Goal: Book appointment/travel/reservation

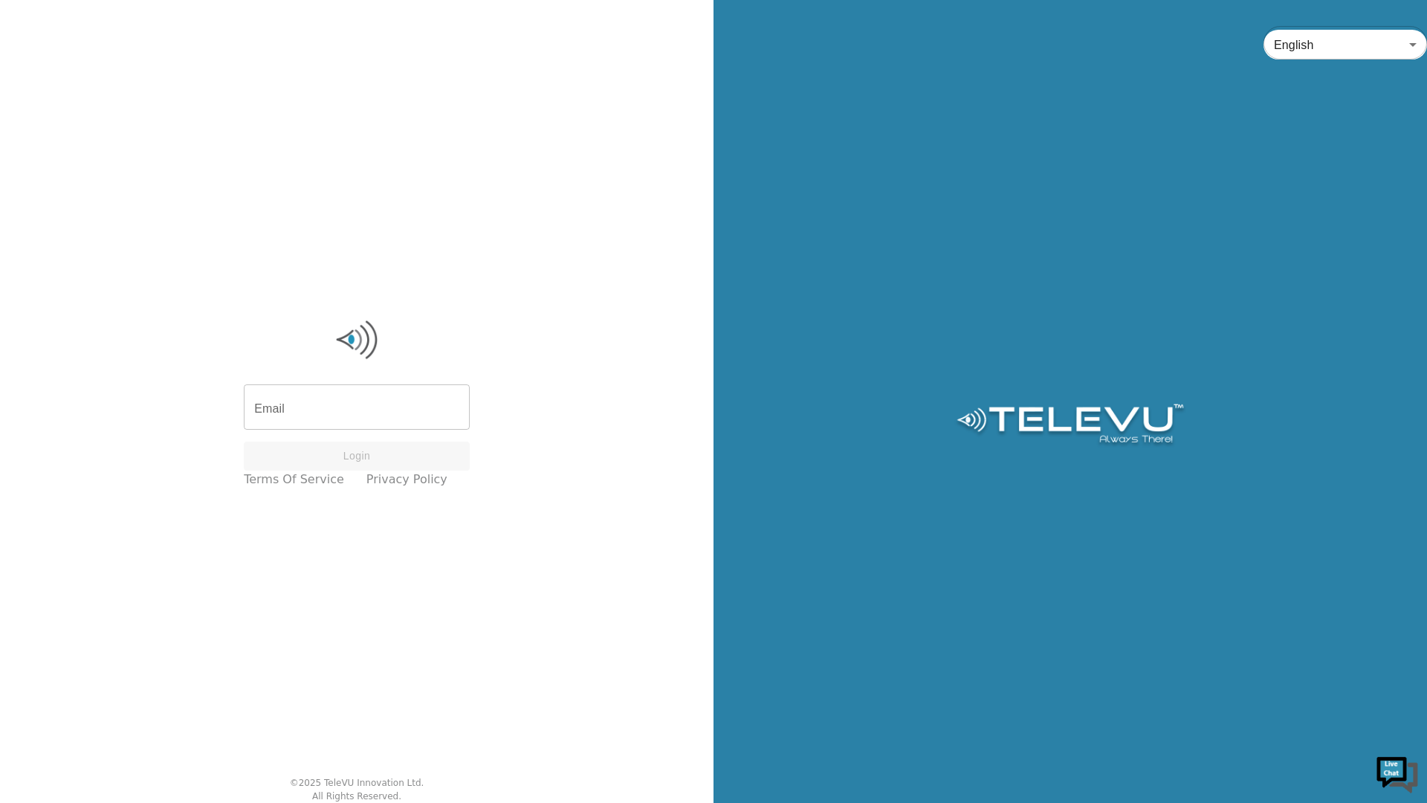
click at [390, 386] on div "Email Email Login Terms of Service Privacy Policy" at bounding box center [356, 403] width 241 height 186
click at [384, 401] on input "Email" at bounding box center [357, 409] width 226 height 42
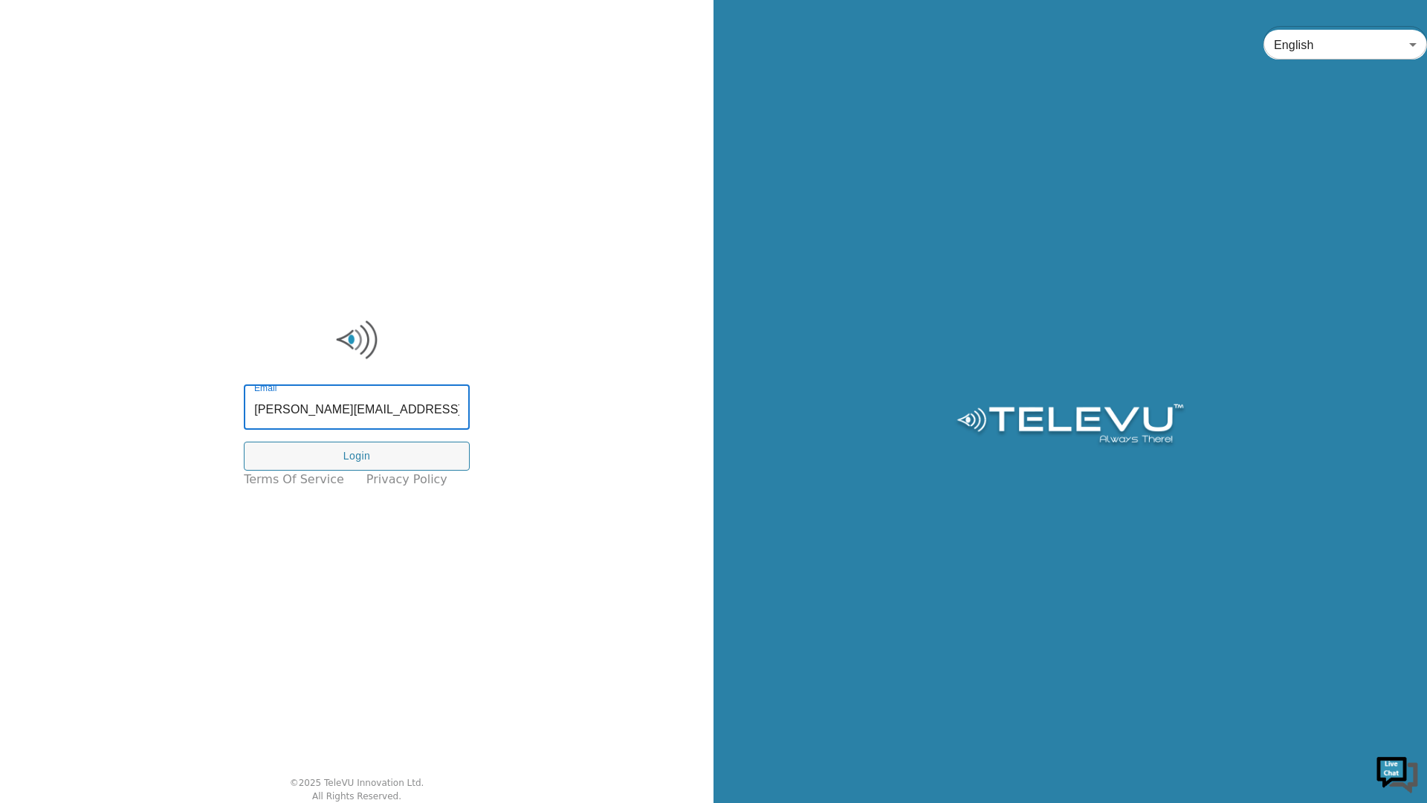
type input "[PERSON_NAME][EMAIL_ADDRESS][PERSON_NAME][DOMAIN_NAME]"
click at [371, 465] on button "Login" at bounding box center [357, 455] width 226 height 29
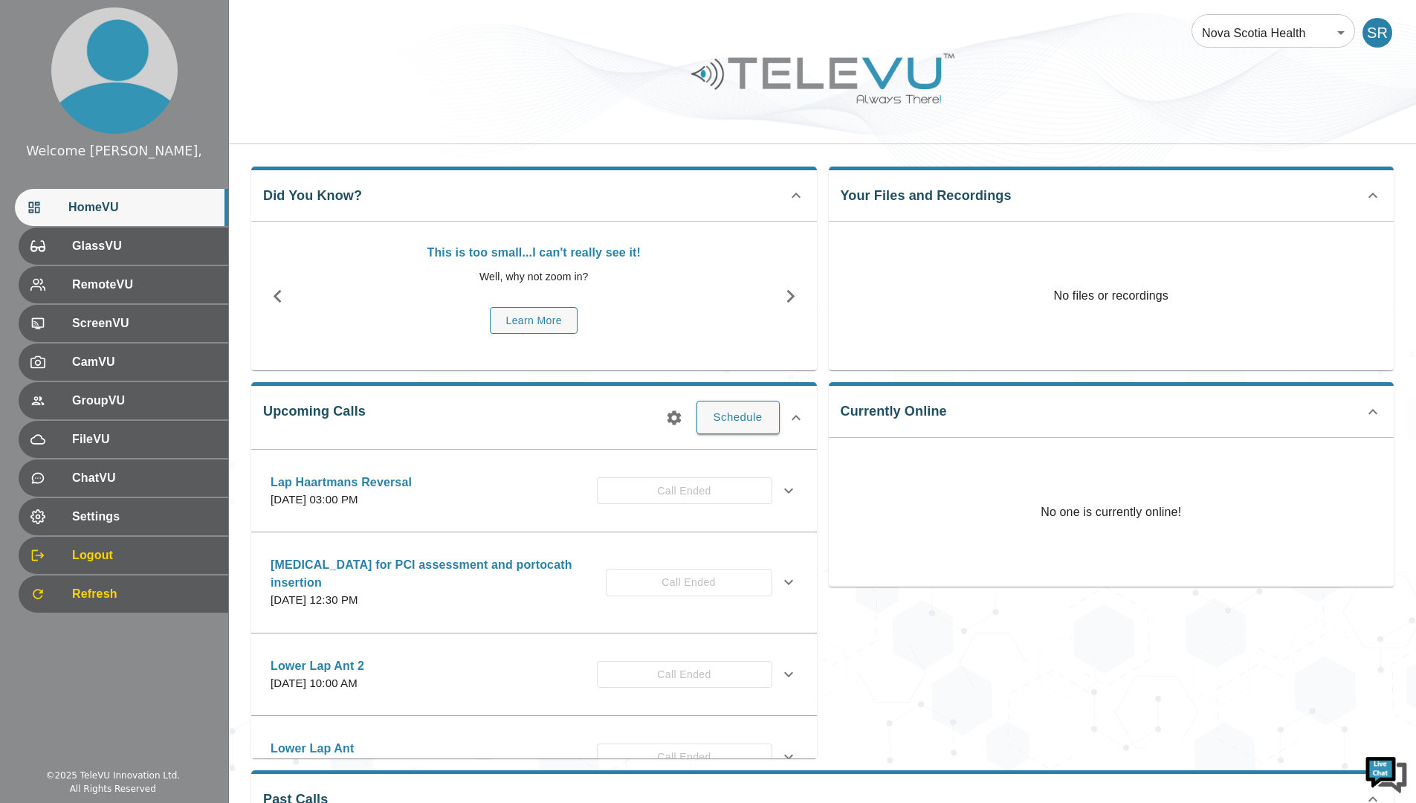
click at [751, 424] on button "Schedule" at bounding box center [737, 417] width 83 height 33
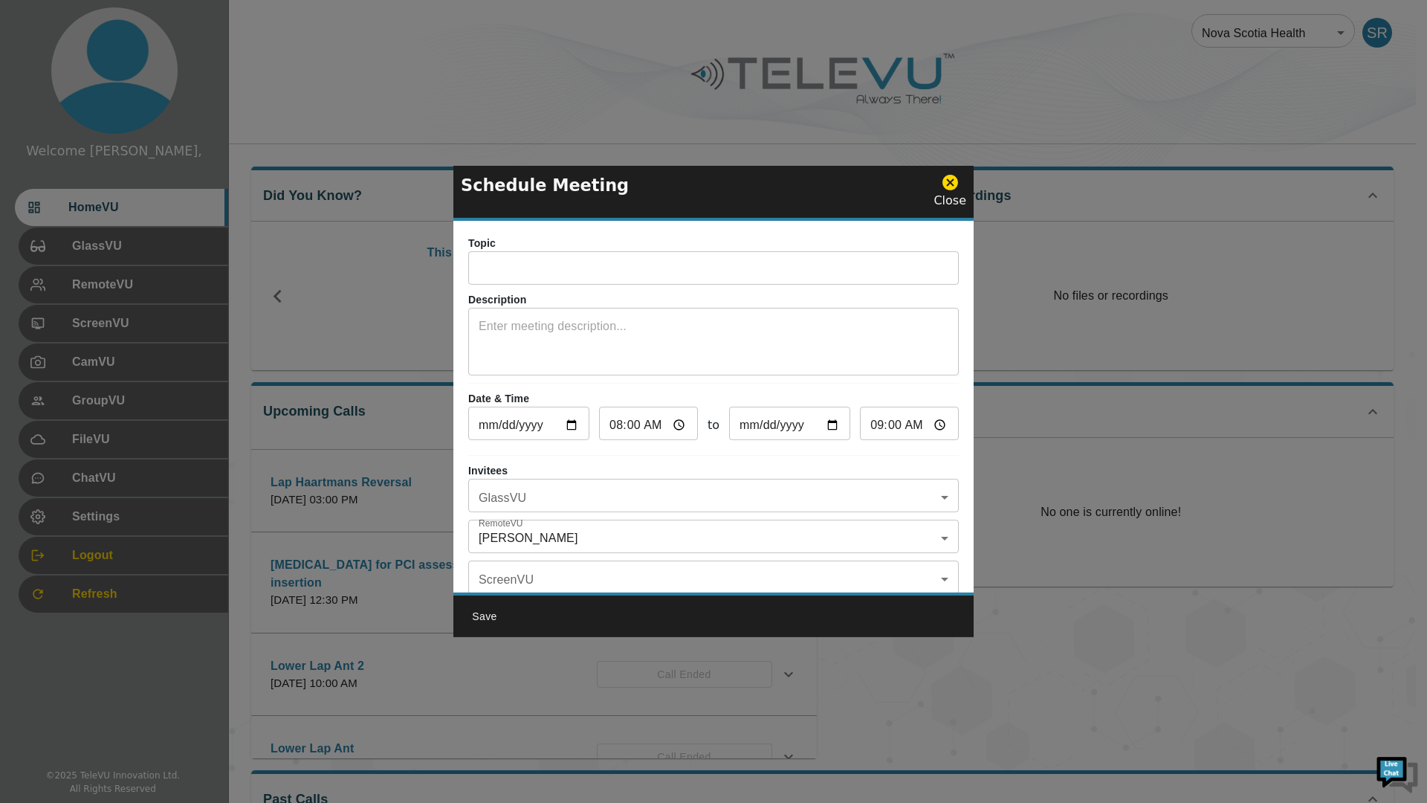
click at [489, 266] on input "text" at bounding box center [713, 270] width 490 height 30
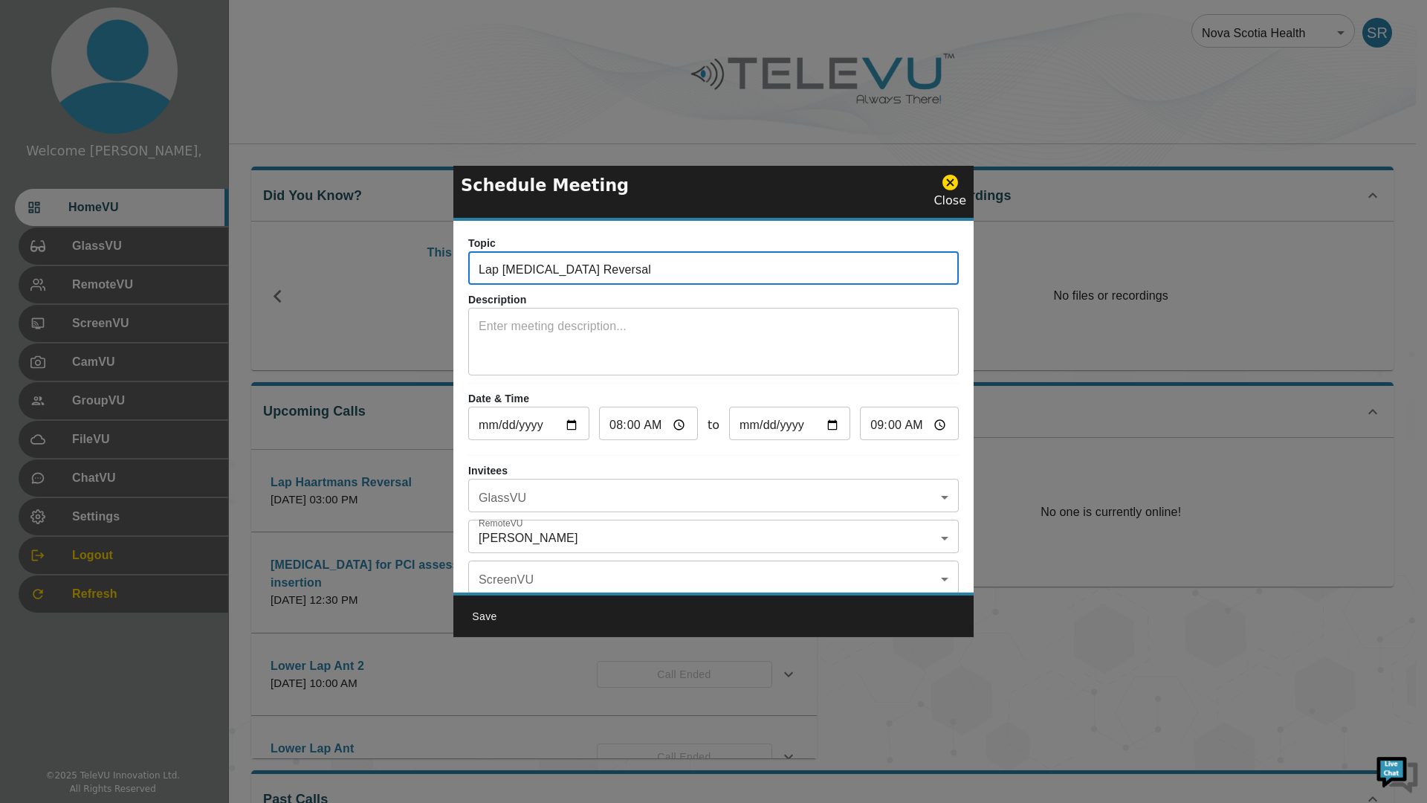
type input "Lap [MEDICAL_DATA] Reversal"
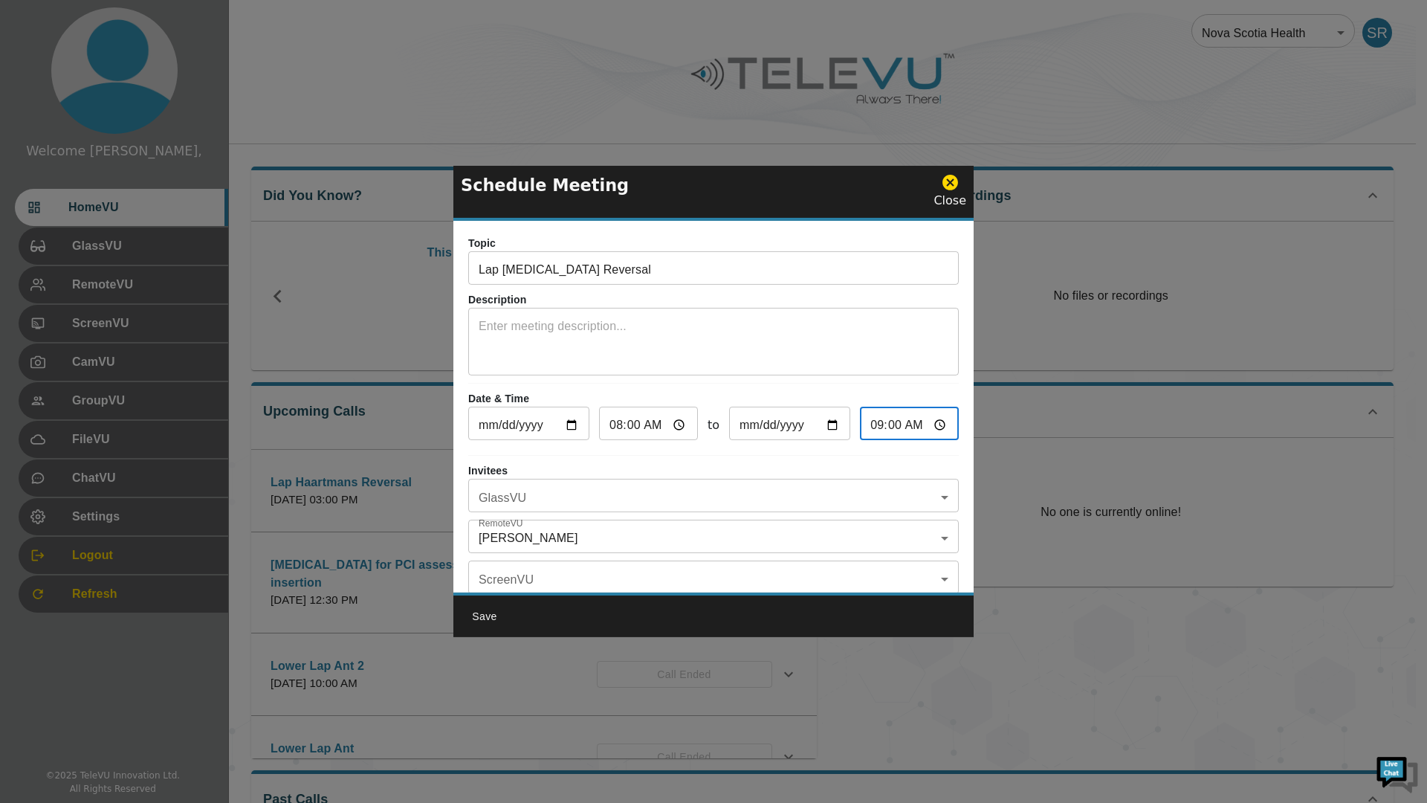
click at [925, 424] on input "09:00" at bounding box center [909, 425] width 99 height 30
type input "10:00"
click at [808, 459] on div "Topic Lap [MEDICAL_DATA] Reversal ​ Description x ​ Date & Time [DATE] ​ 08:00 …" at bounding box center [713, 407] width 520 height 372
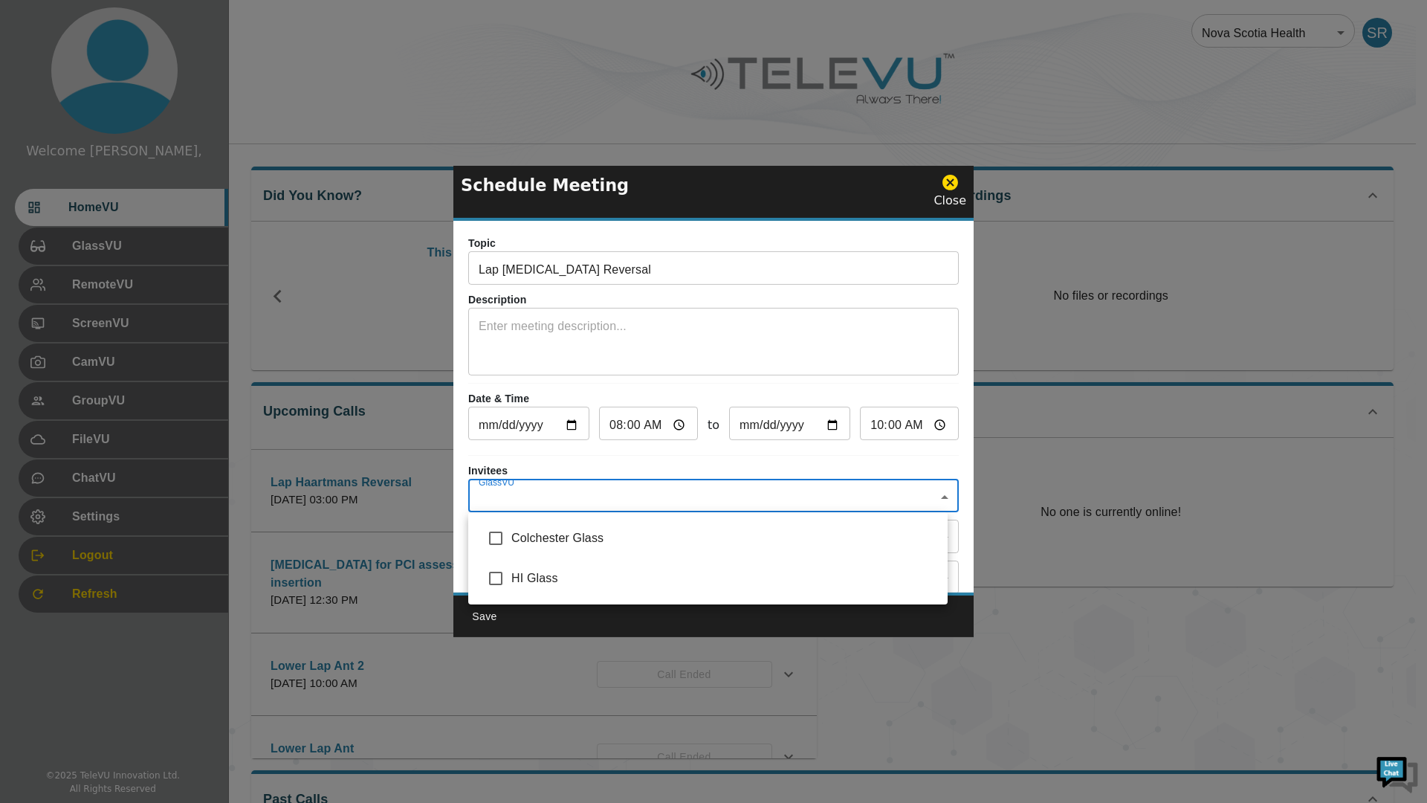
click at [572, 503] on body "Welcome [PERSON_NAME], HomeVU GlassVU RemoteVU ScreenVU CamVU GroupVU FileVU Ch…" at bounding box center [713, 482] width 1427 height 965
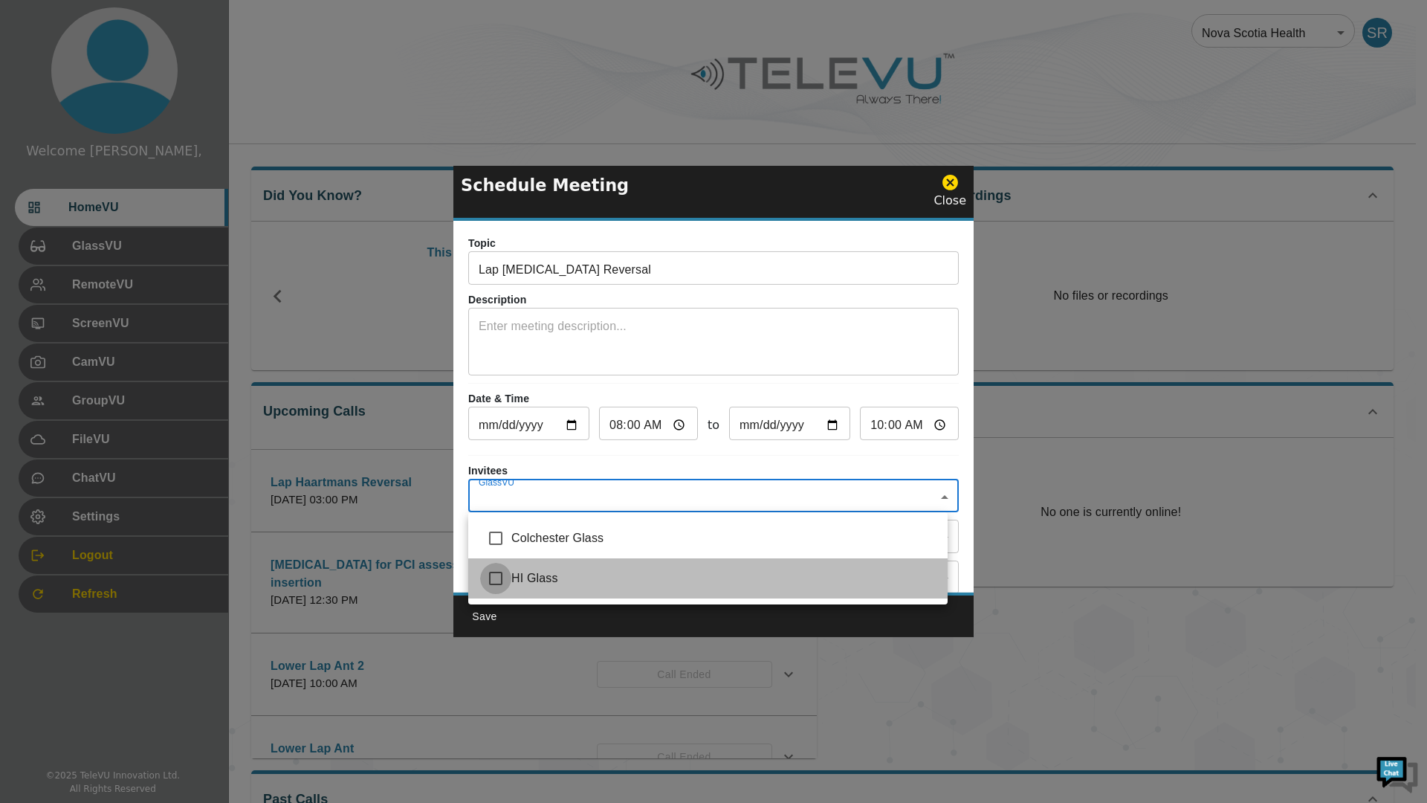
click at [497, 582] on input "checkbox" at bounding box center [495, 578] width 31 height 31
checkbox input "true"
type input "HI Glass"
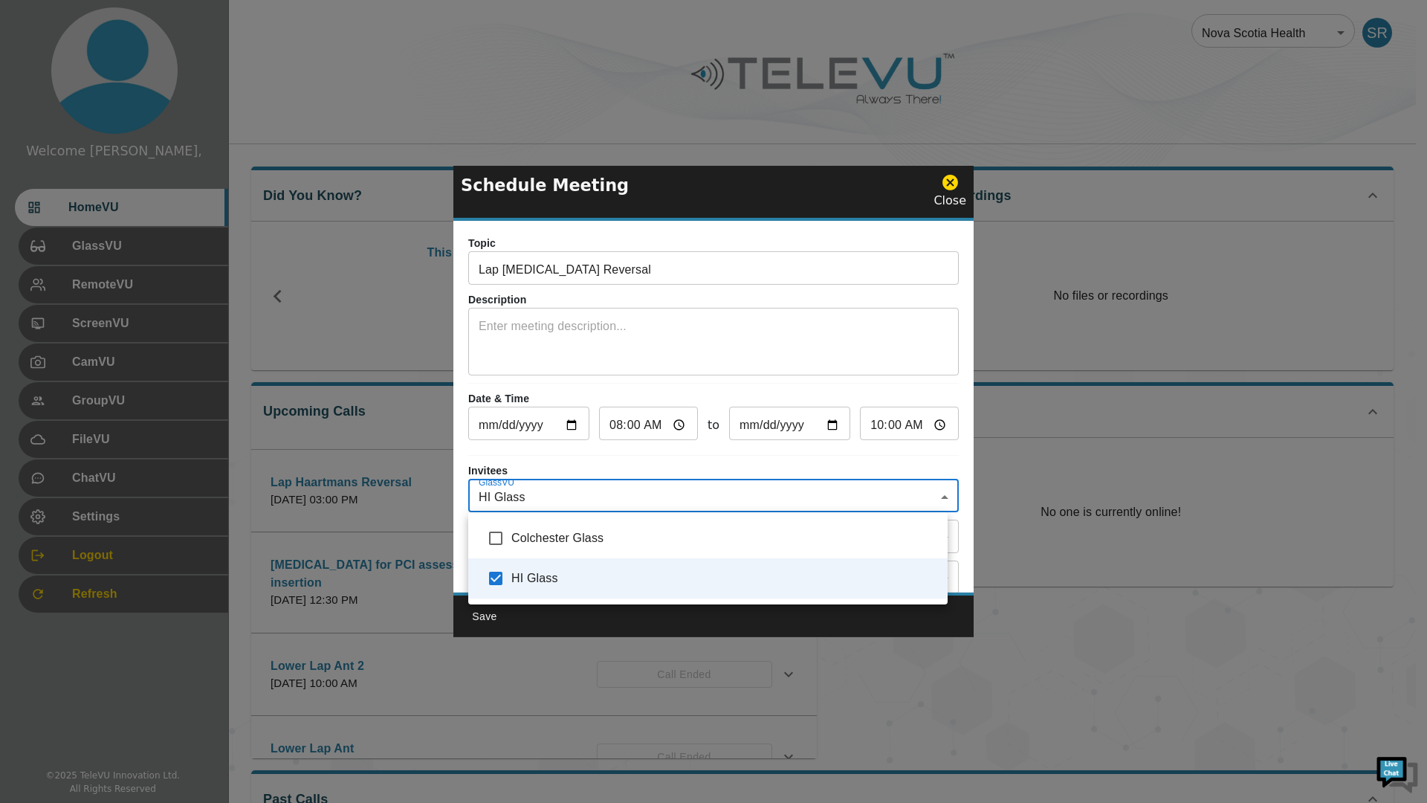
click at [639, 462] on div at bounding box center [713, 401] width 1427 height 803
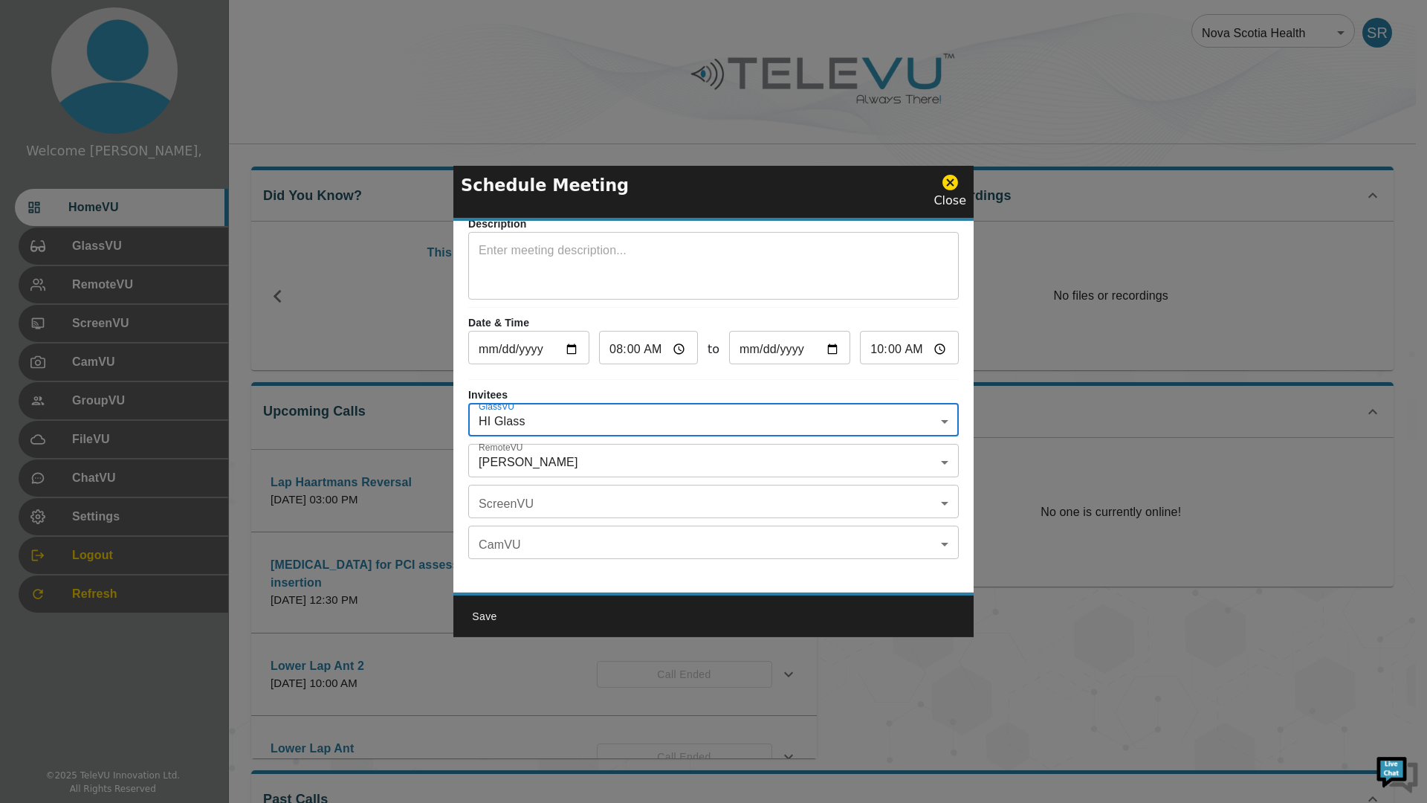
scroll to position [87, 0]
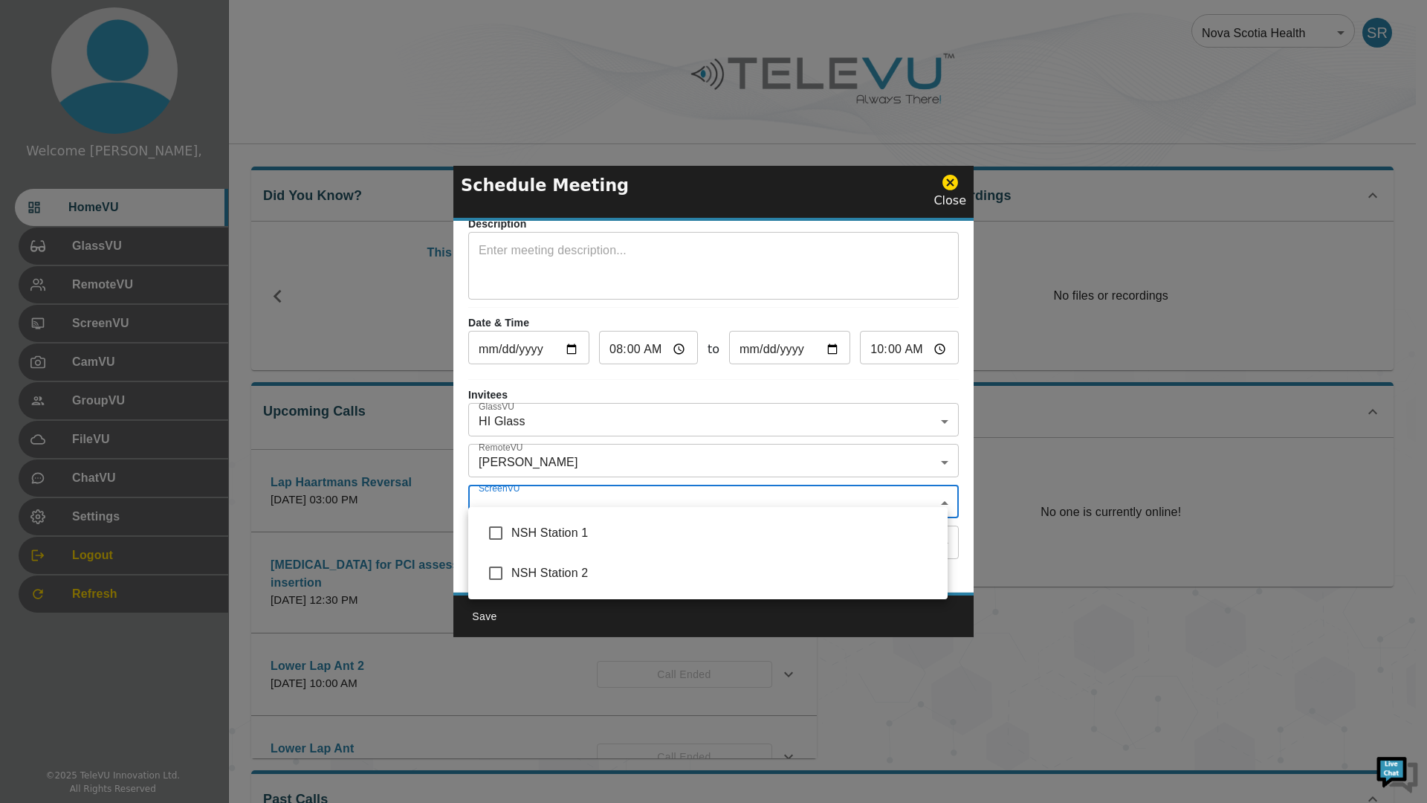
click at [921, 493] on body "Welcome [PERSON_NAME], HomeVU GlassVU RemoteVU ScreenVU CamVU GroupVU FileVU Ch…" at bounding box center [713, 482] width 1427 height 965
click at [496, 534] on input "checkbox" at bounding box center [495, 532] width 31 height 31
checkbox input "true"
type input "NSH Station 1"
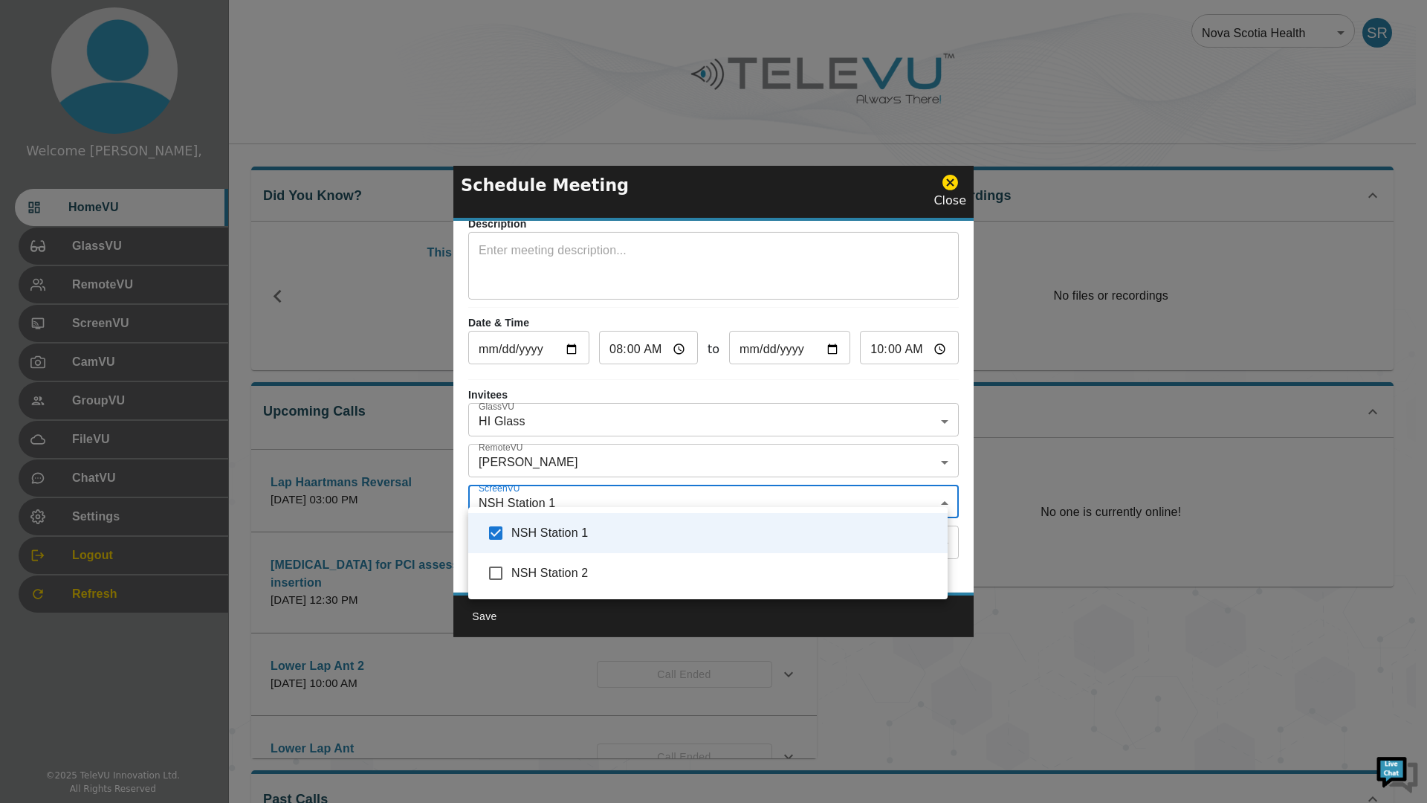
click at [642, 377] on div at bounding box center [713, 401] width 1427 height 803
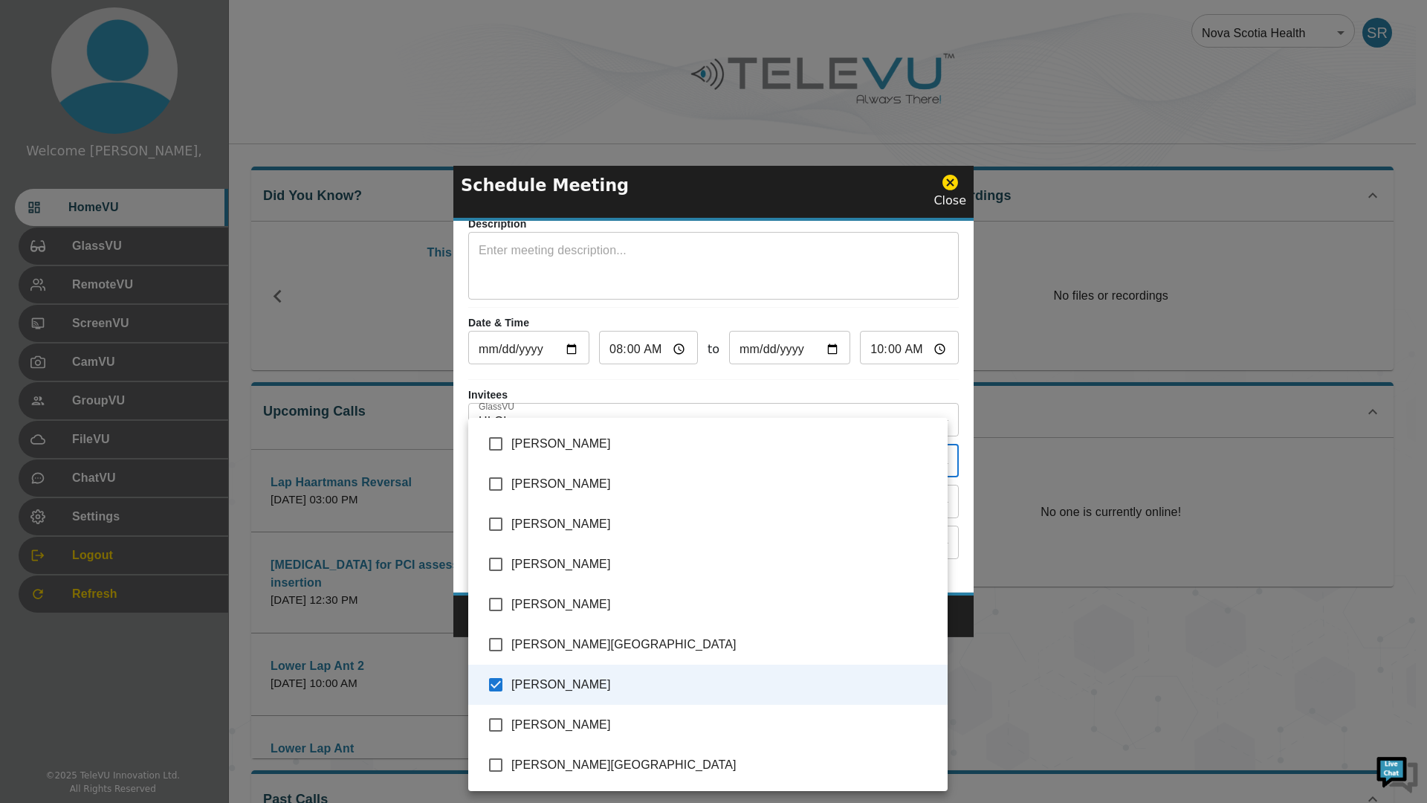
click at [605, 446] on body "Welcome [PERSON_NAME], HomeVU GlassVU RemoteVU ScreenVU CamVU GroupVU FileVU Ch…" at bounding box center [713, 482] width 1427 height 965
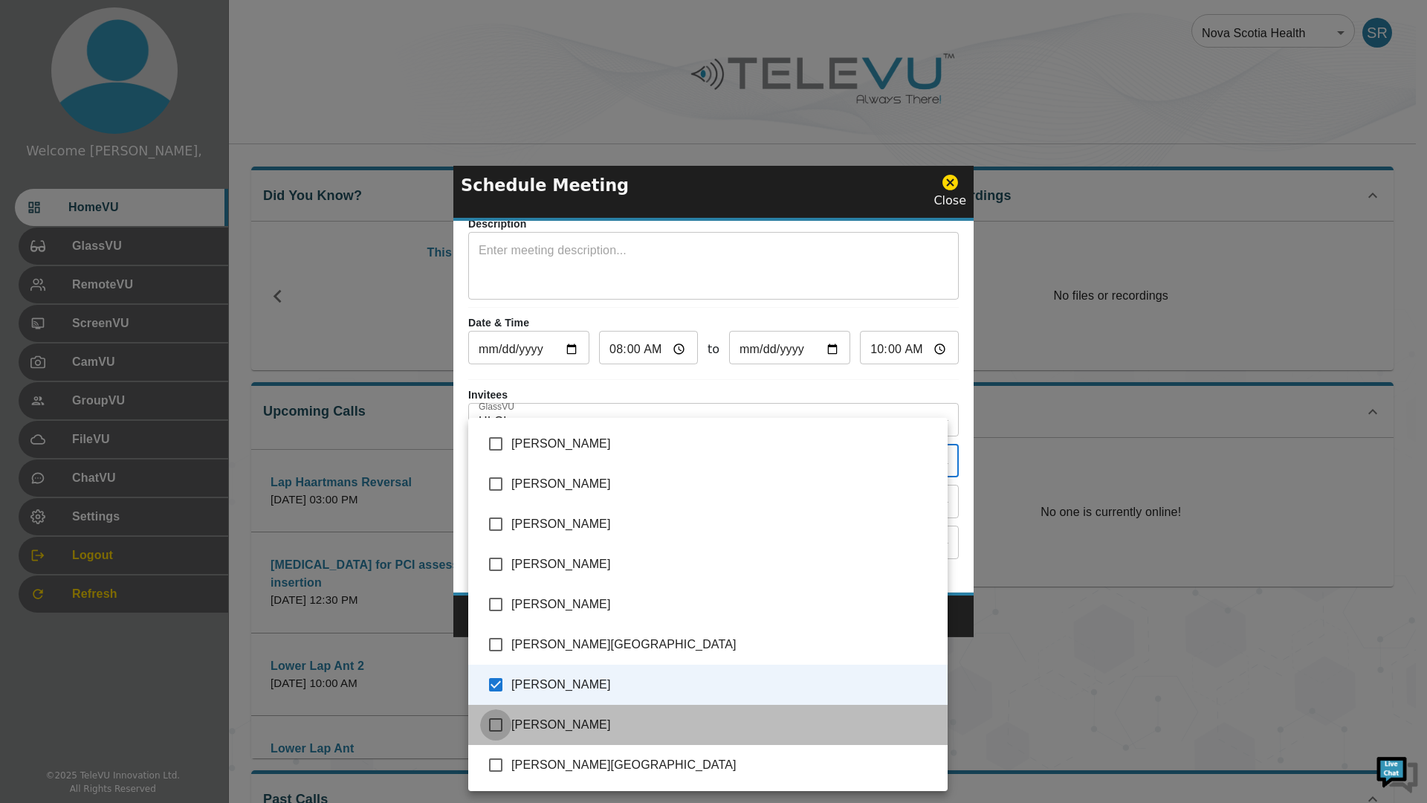
click at [496, 725] on input "checkbox" at bounding box center [495, 724] width 31 height 31
checkbox input "true"
type input "[PERSON_NAME], [PERSON_NAME],[PERSON_NAME], [PERSON_NAME]"
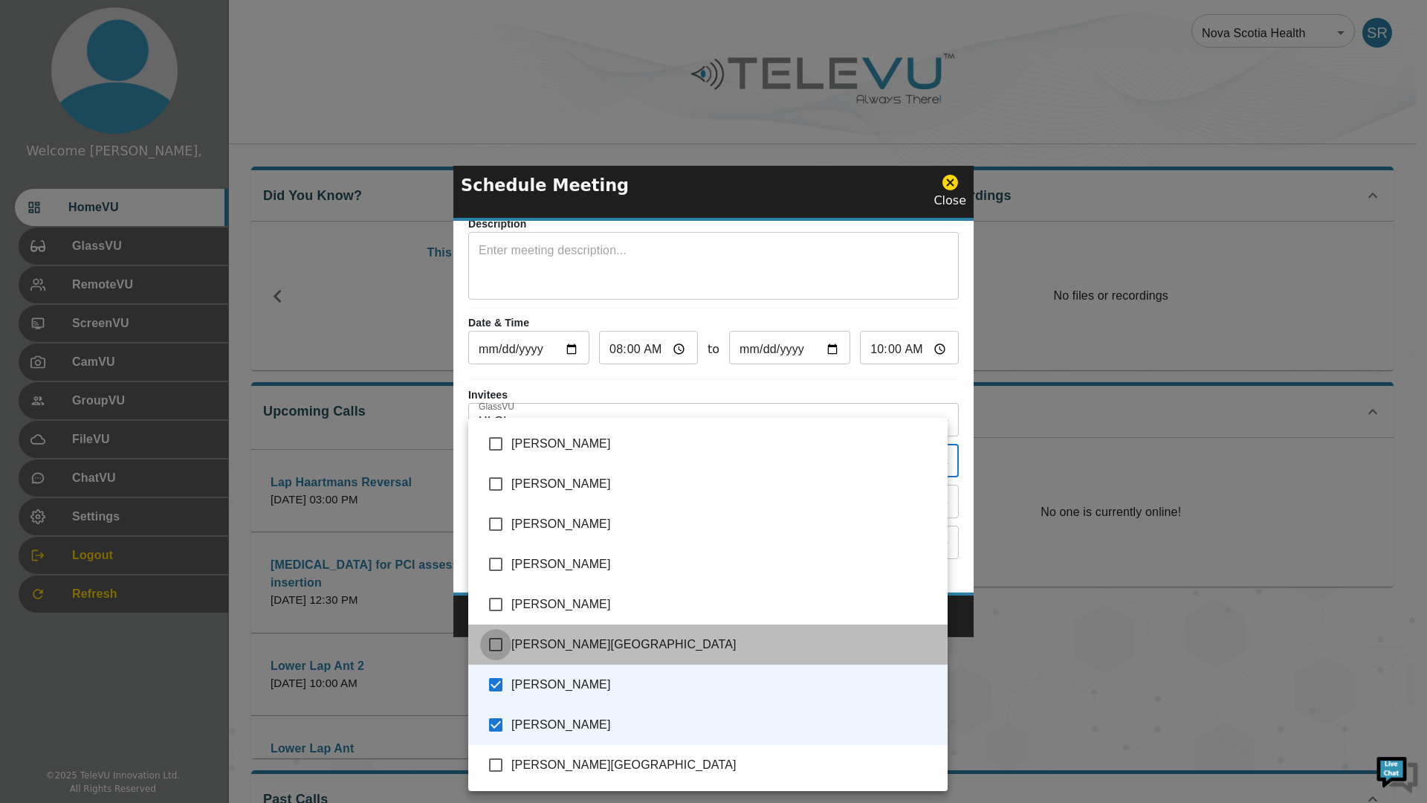
click at [496, 638] on input "checkbox" at bounding box center [495, 644] width 31 height 31
checkbox input "true"
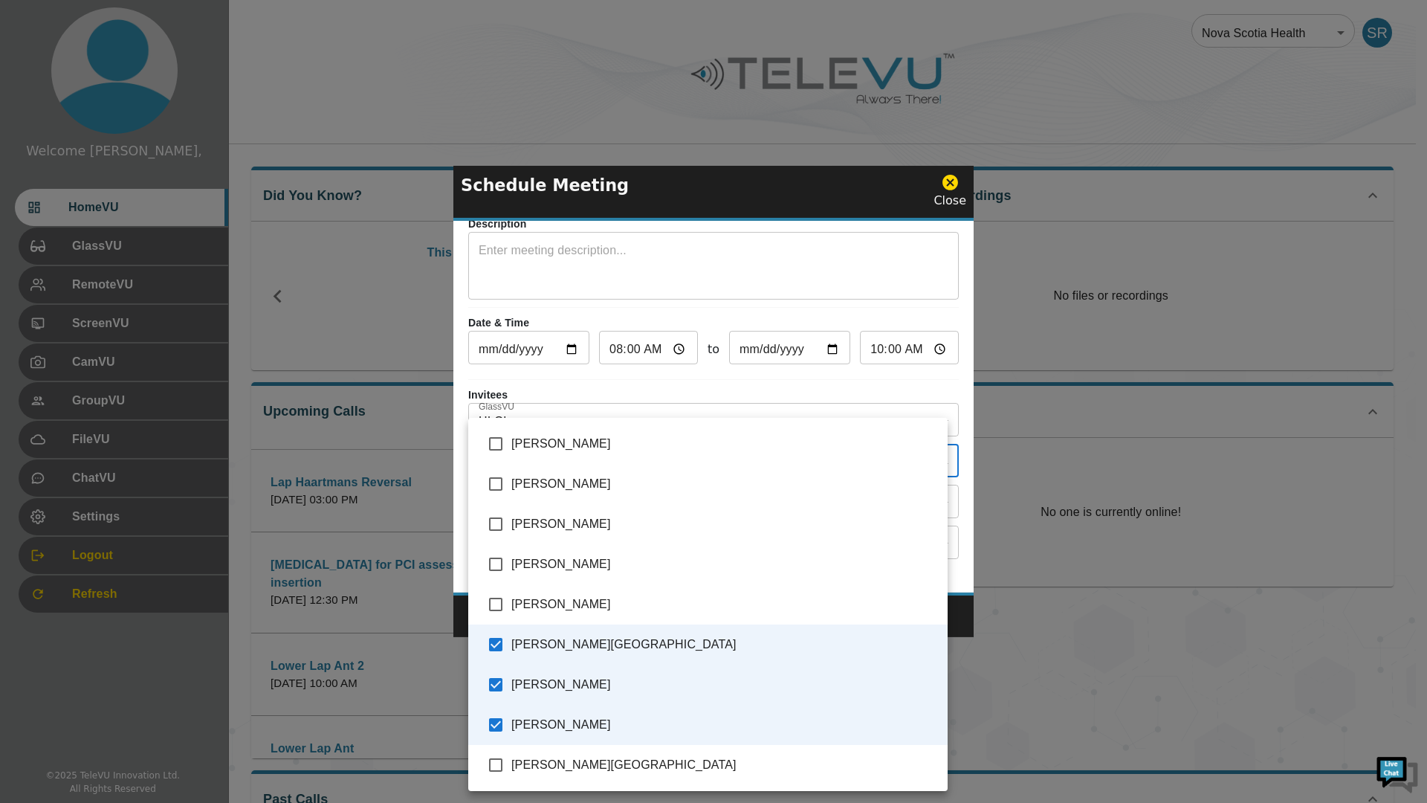
click at [529, 499] on li "[PERSON_NAME]" at bounding box center [707, 484] width 479 height 40
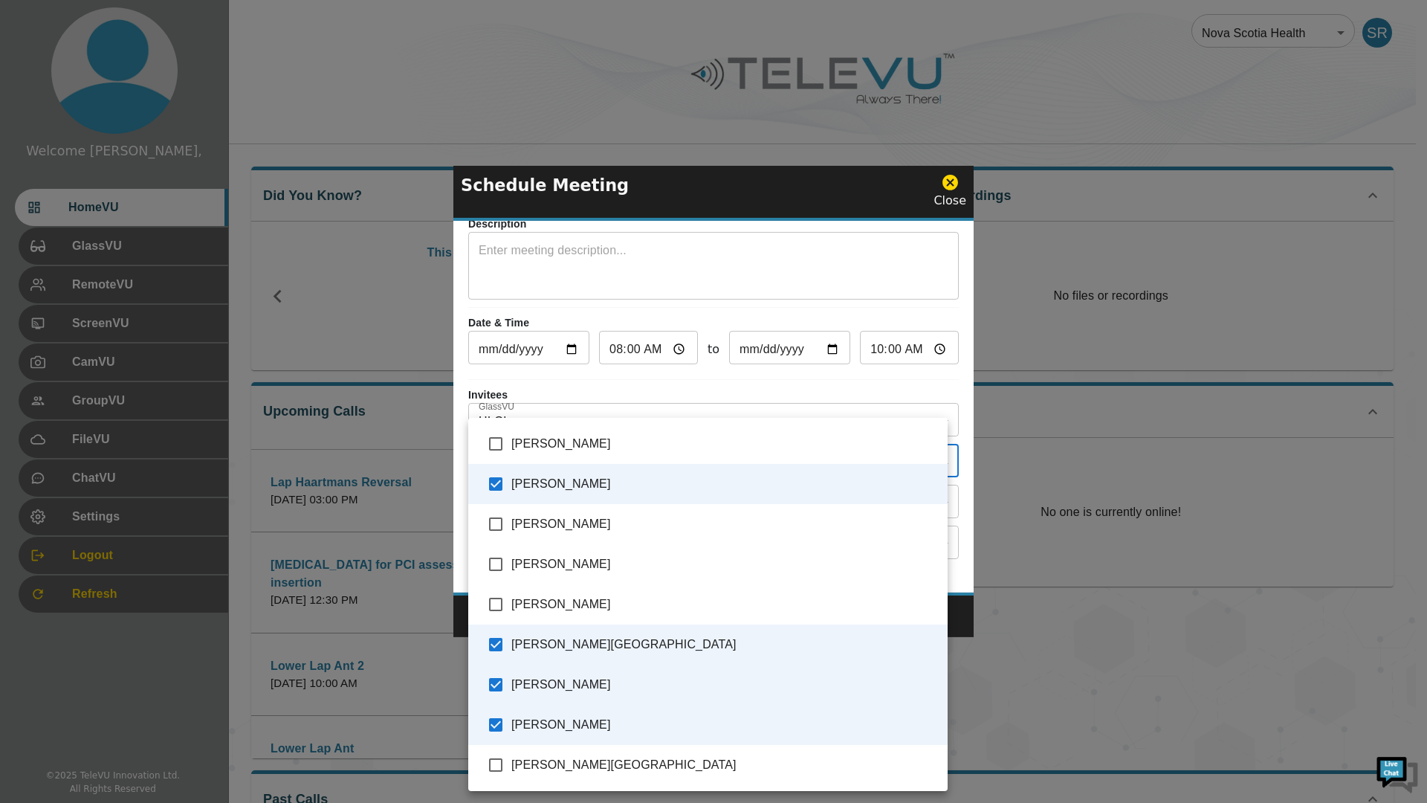
type input "[PERSON_NAME], [PERSON_NAME],[PERSON_NAME], [PERSON_NAME],[PERSON_NAME][GEOGRAP…"
checkbox input "true"
click at [838, 367] on div at bounding box center [713, 401] width 1427 height 803
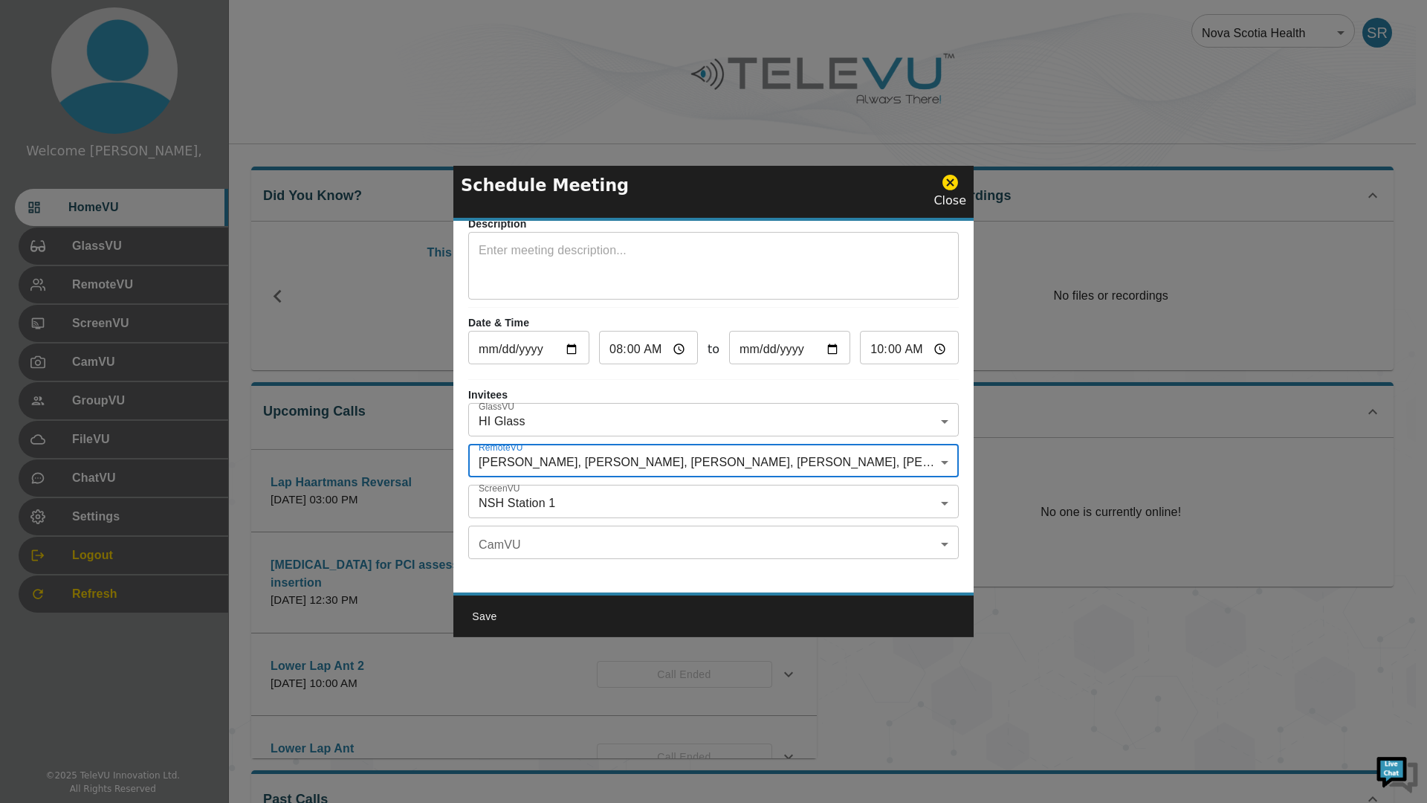
click at [931, 451] on body "Welcome [PERSON_NAME], HomeVU GlassVU RemoteVU ScreenVU CamVU GroupVU FileVU Ch…" at bounding box center [713, 482] width 1427 height 965
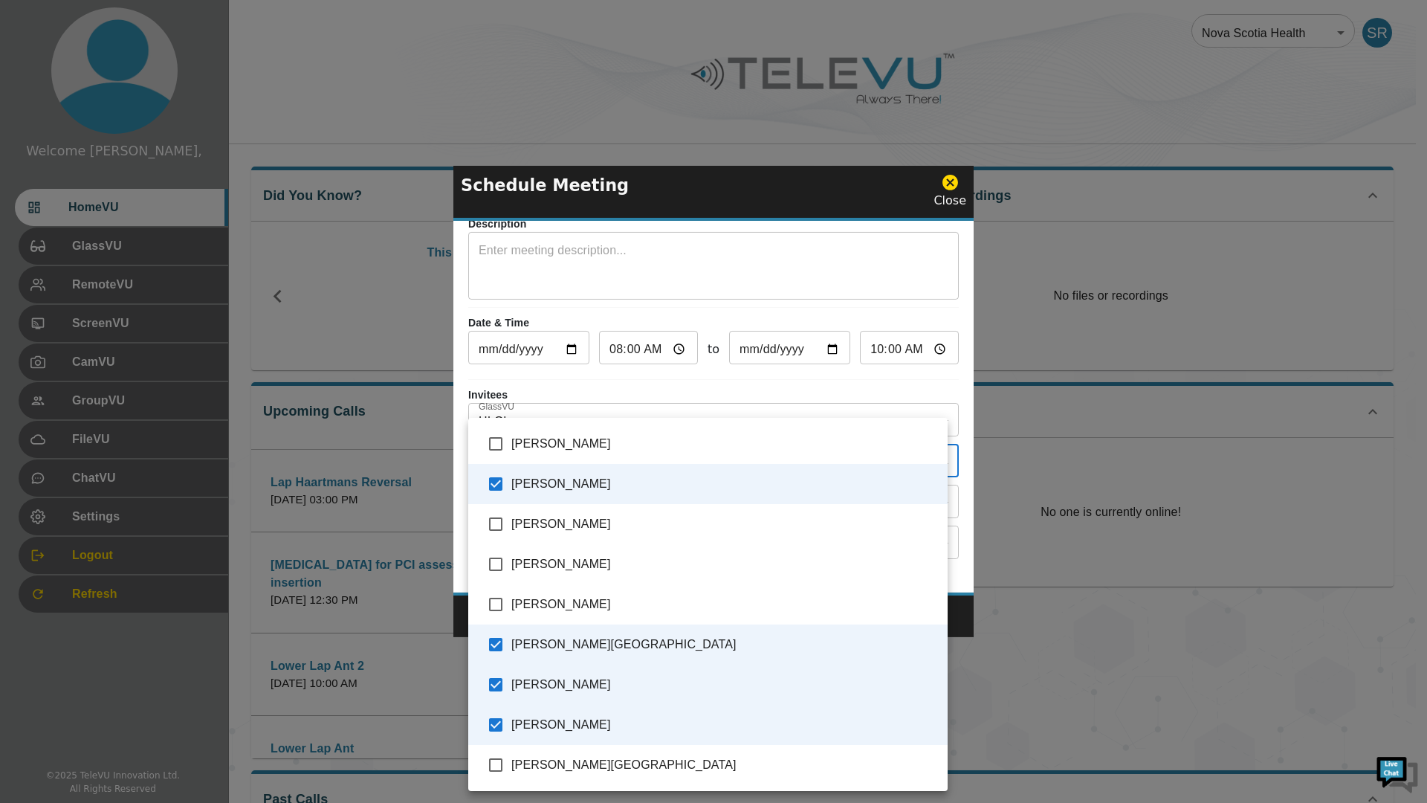
click at [934, 410] on div at bounding box center [713, 401] width 1427 height 803
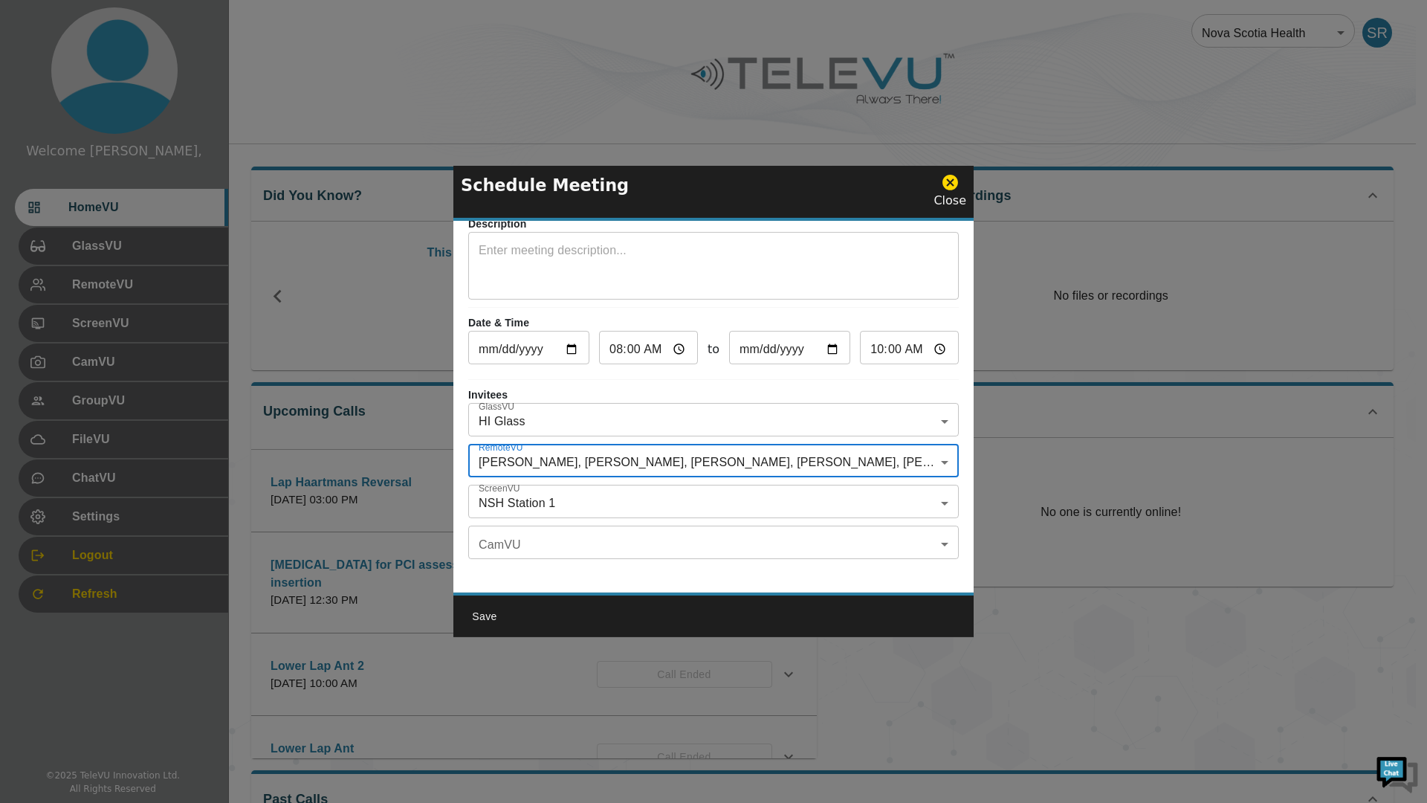
click at [479, 611] on button "Save" at bounding box center [485, 616] width 48 height 27
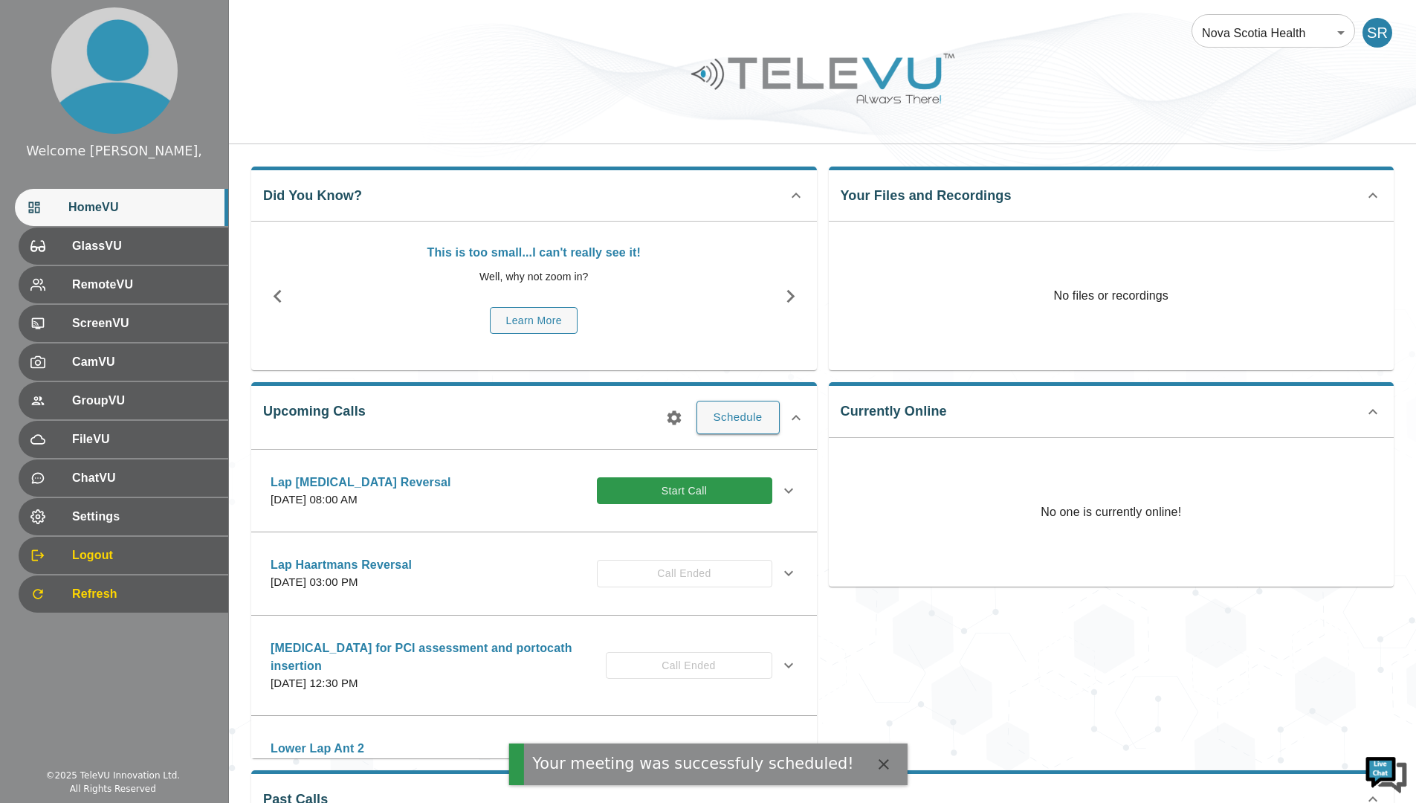
click at [729, 413] on button "Schedule" at bounding box center [737, 417] width 83 height 33
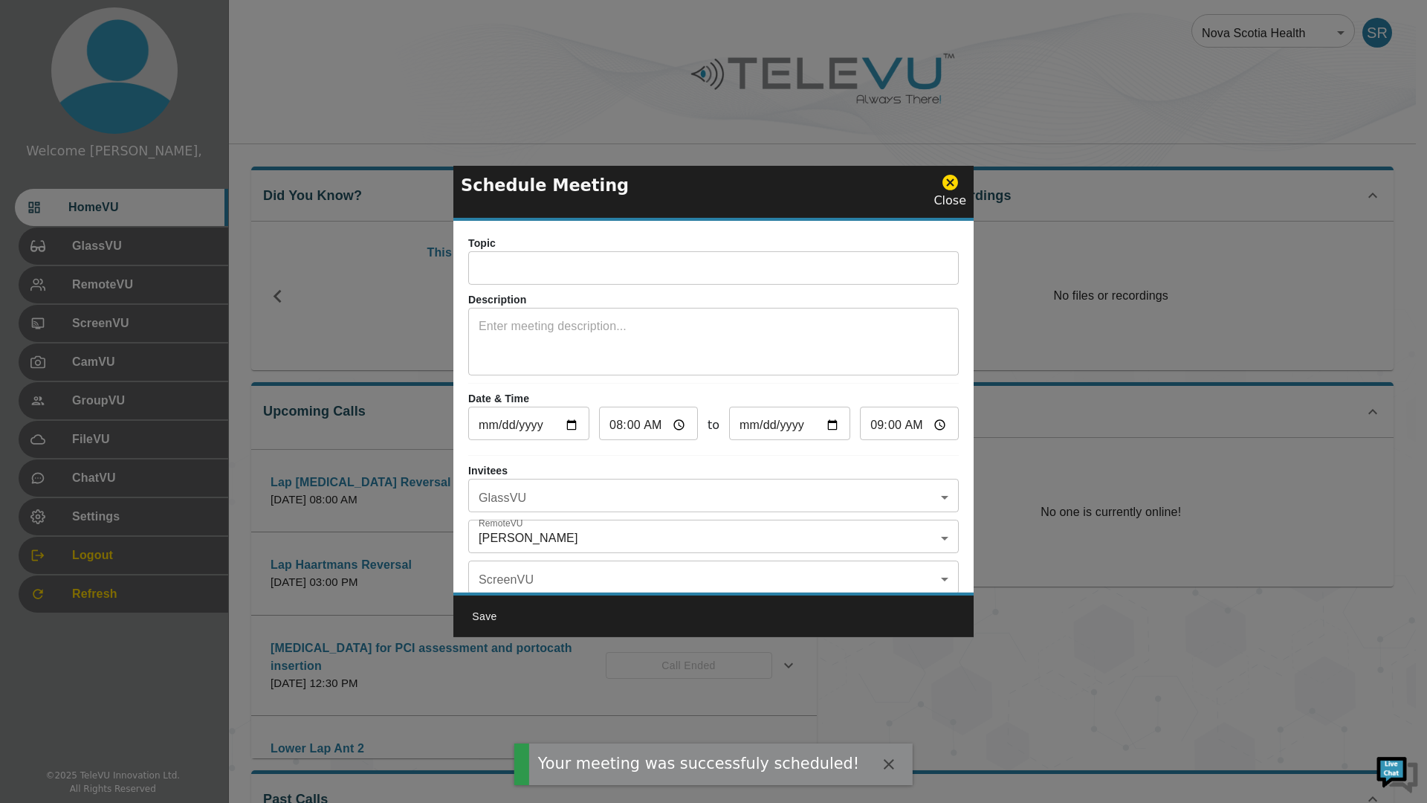
click at [522, 272] on input "text" at bounding box center [713, 270] width 490 height 30
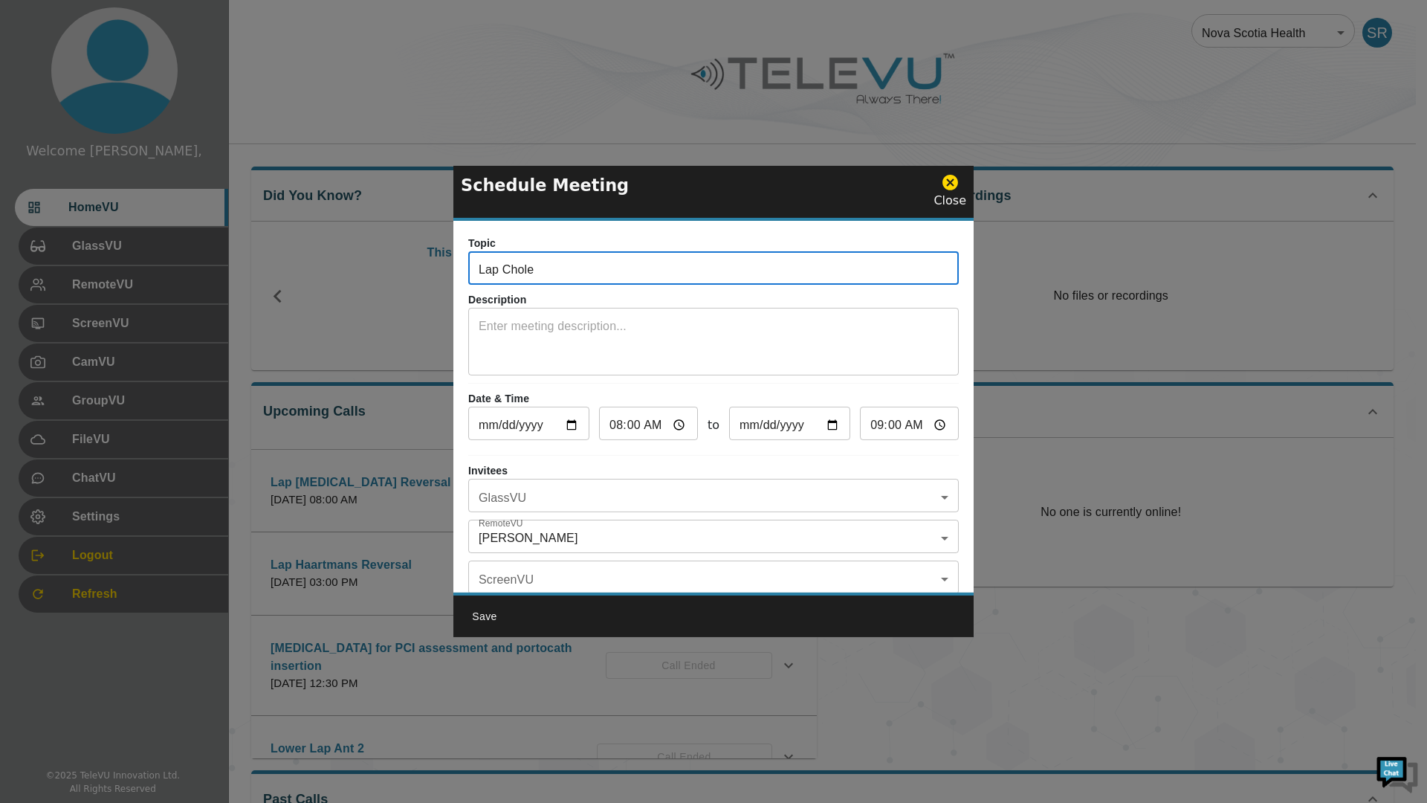
type input "Lap Chole"
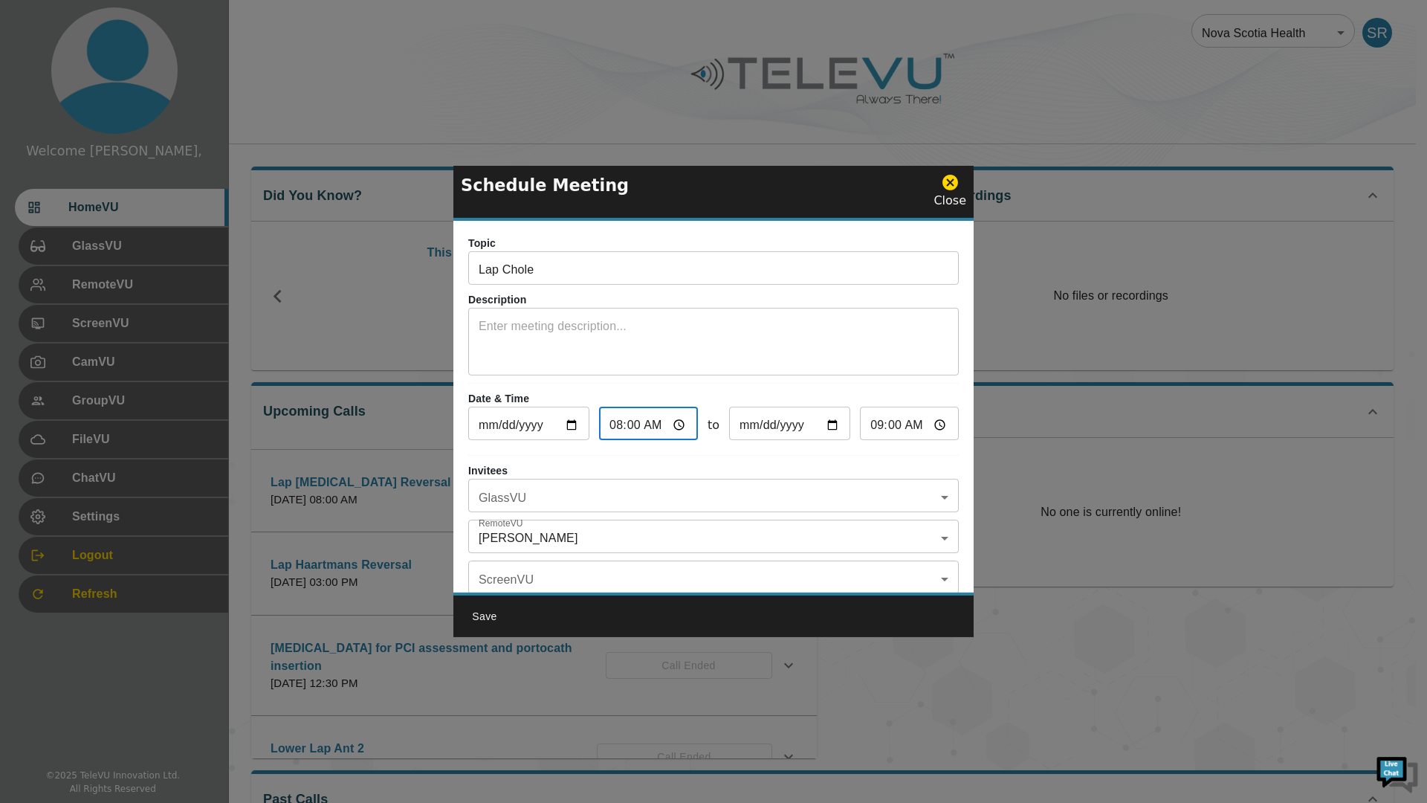
click at [672, 420] on input "08:00" at bounding box center [648, 425] width 99 height 30
type input "01:00"
type input "02:00"
type input "13:00"
type input "14:00"
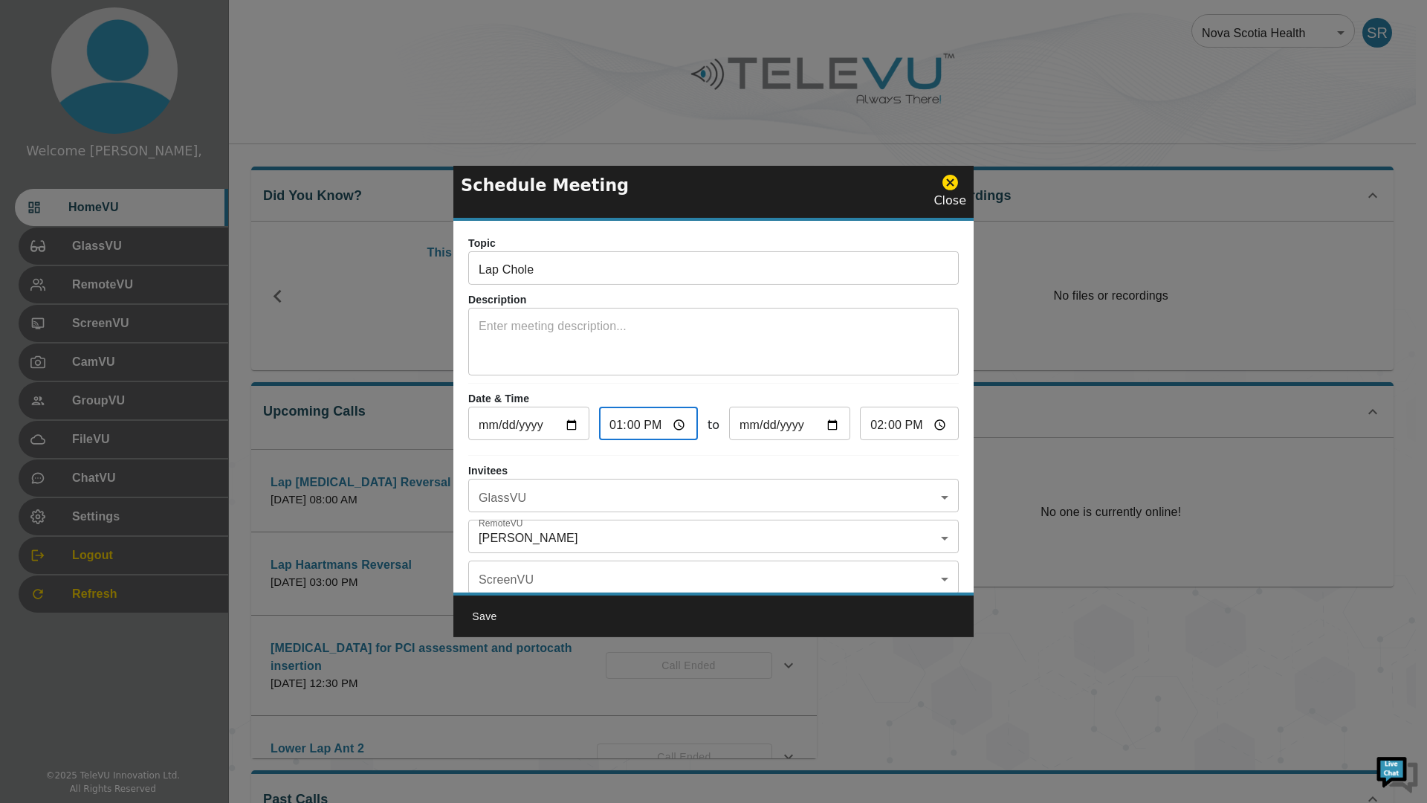
click at [797, 395] on p "Date & Time" at bounding box center [713, 399] width 490 height 16
click at [670, 424] on input "13:00" at bounding box center [648, 425] width 99 height 30
type input "14:00"
type input "15:00"
type input "14:00"
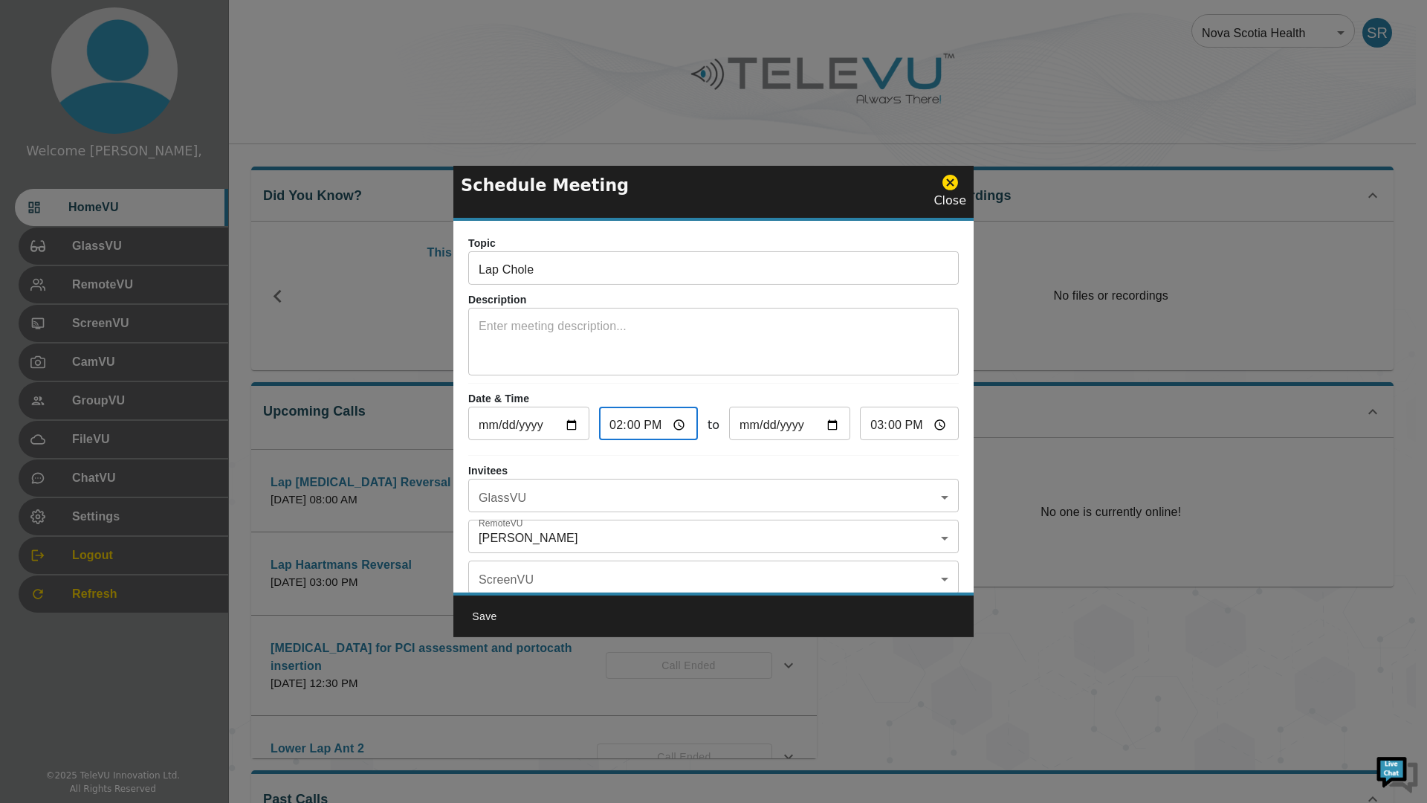
click at [690, 380] on div "Topic Lap Chole ​ Description x ​ Date & Time [DATE] ​ 14:00 ​ to [DATE] ​ 15:0…" at bounding box center [713, 407] width 520 height 372
click at [590, 490] on body "Welcome [PERSON_NAME], HomeVU GlassVU RemoteVU ScreenVU CamVU GroupVU FileVU Ch…" at bounding box center [713, 482] width 1427 height 965
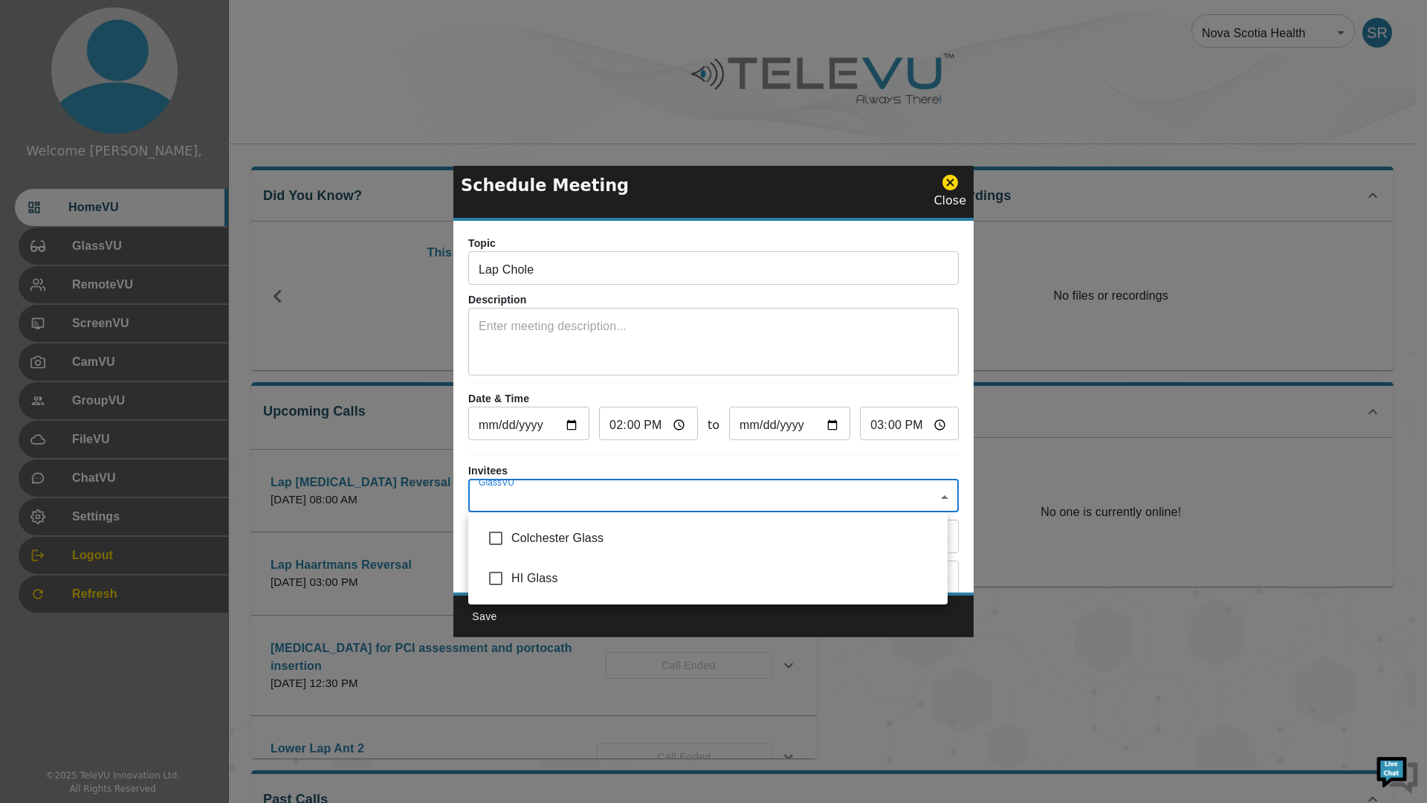
click at [496, 580] on input "checkbox" at bounding box center [495, 578] width 31 height 31
checkbox input "true"
type input "HI Glass"
click at [543, 466] on div at bounding box center [713, 401] width 1427 height 803
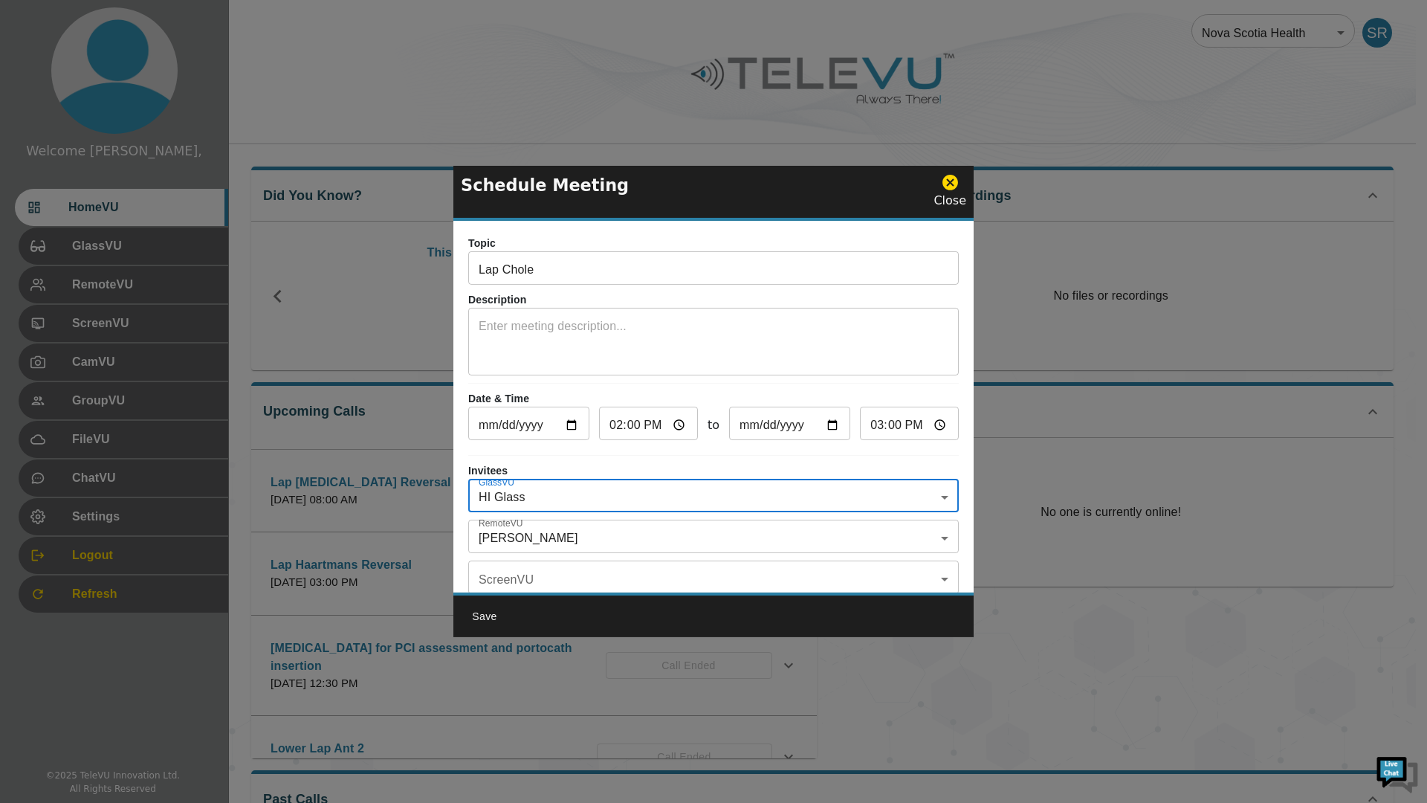
click at [930, 539] on body "Welcome [PERSON_NAME], HomeVU GlassVU RemoteVU ScreenVU CamVU GroupVU FileVU Ch…" at bounding box center [713, 482] width 1427 height 965
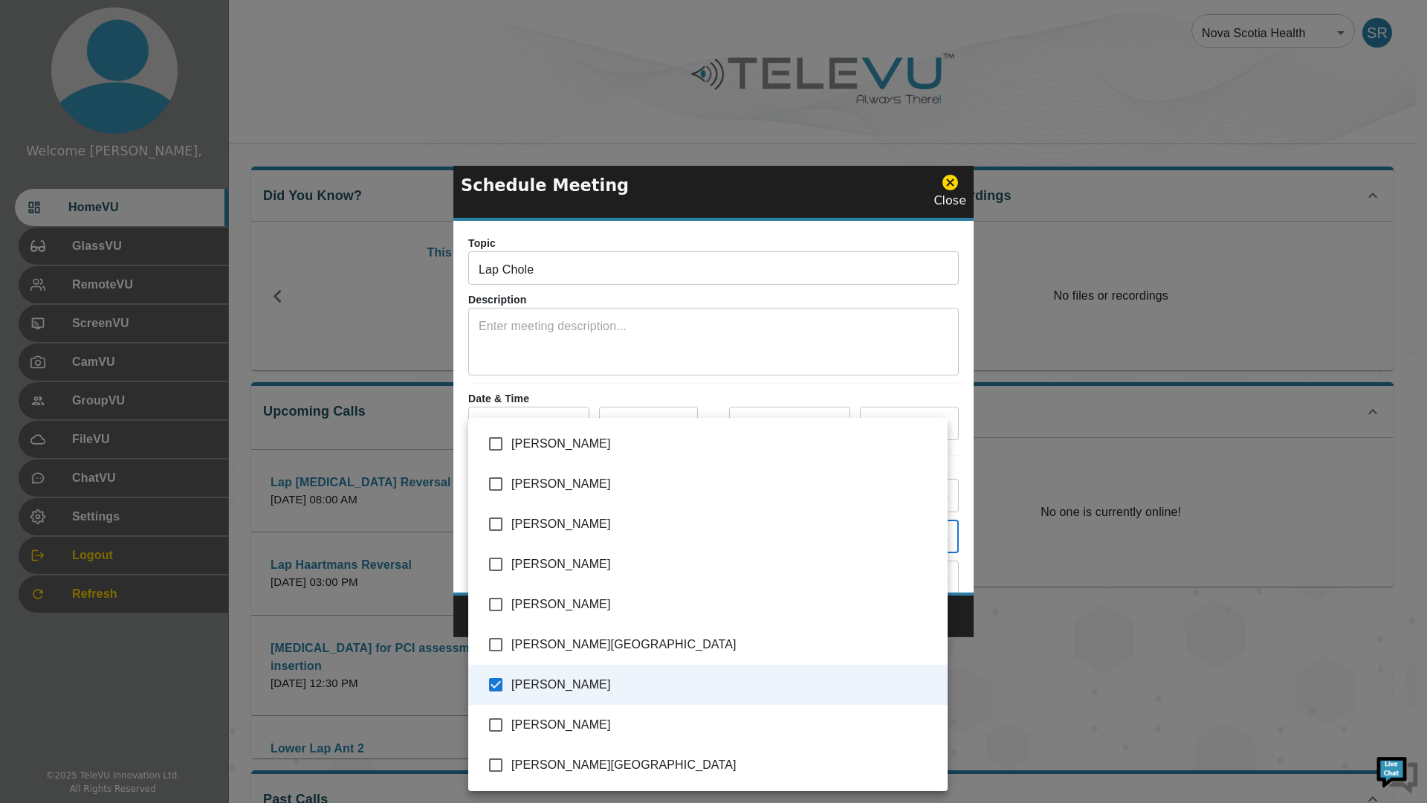
click at [491, 722] on input "checkbox" at bounding box center [495, 724] width 31 height 31
checkbox input "true"
type input "[PERSON_NAME], [PERSON_NAME],[PERSON_NAME], [PERSON_NAME]"
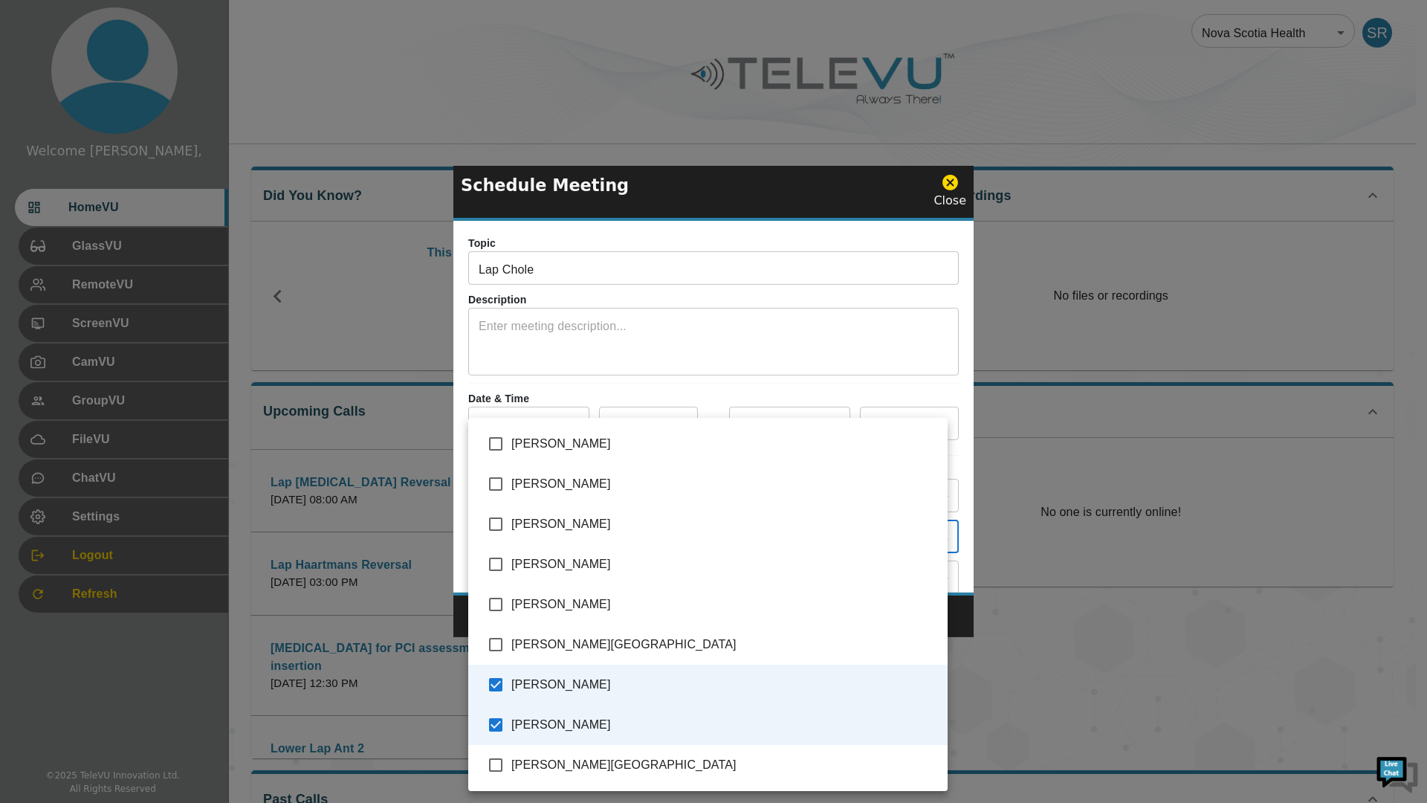
click at [497, 650] on input "checkbox" at bounding box center [495, 644] width 31 height 31
checkbox input "true"
type input "[PERSON_NAME], [PERSON_NAME],[PERSON_NAME], [PERSON_NAME],[PERSON_NAME][GEOGRAP…"
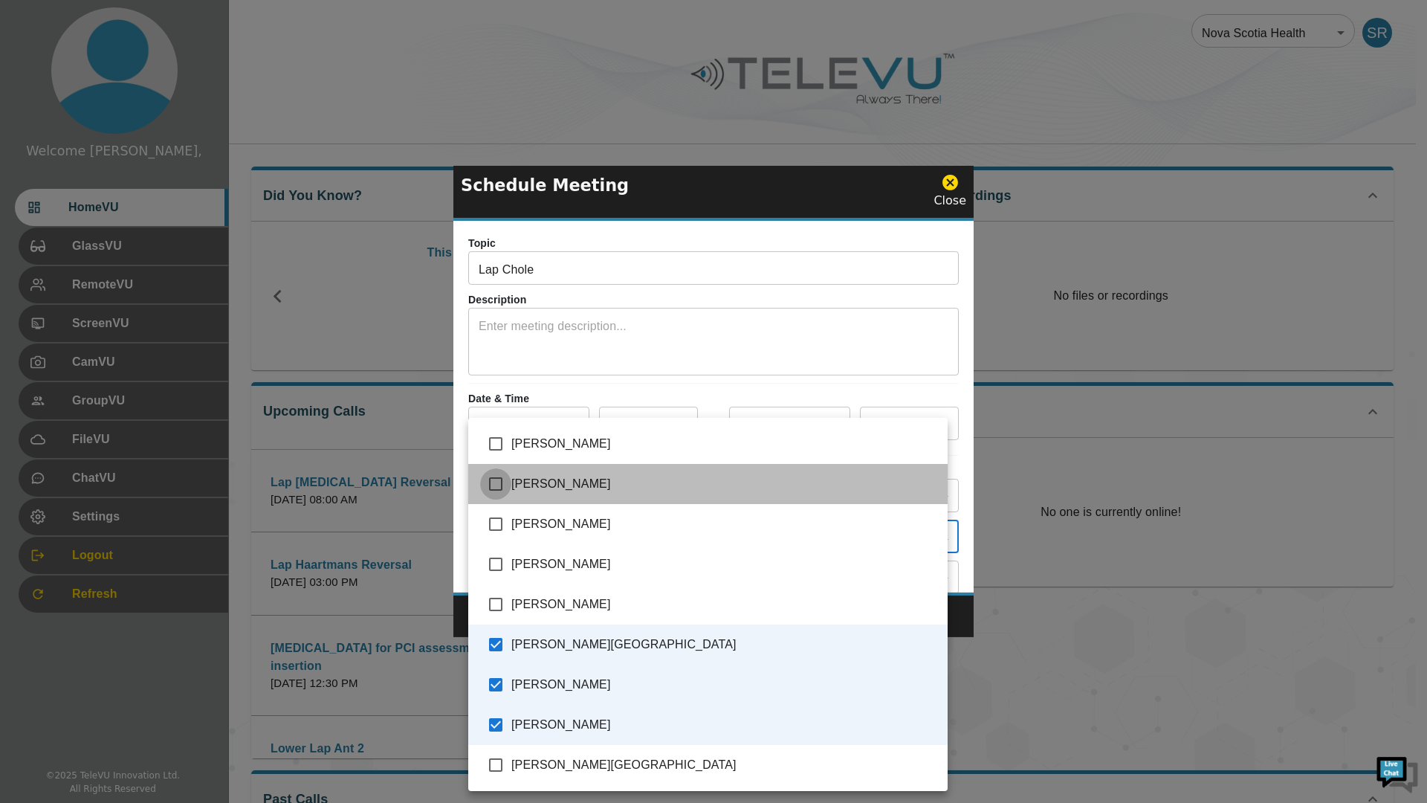
click at [494, 481] on input "checkbox" at bounding box center [495, 483] width 31 height 31
checkbox input "true"
type input "[PERSON_NAME], [PERSON_NAME],[PERSON_NAME], [PERSON_NAME],[PERSON_NAME][GEOGRAP…"
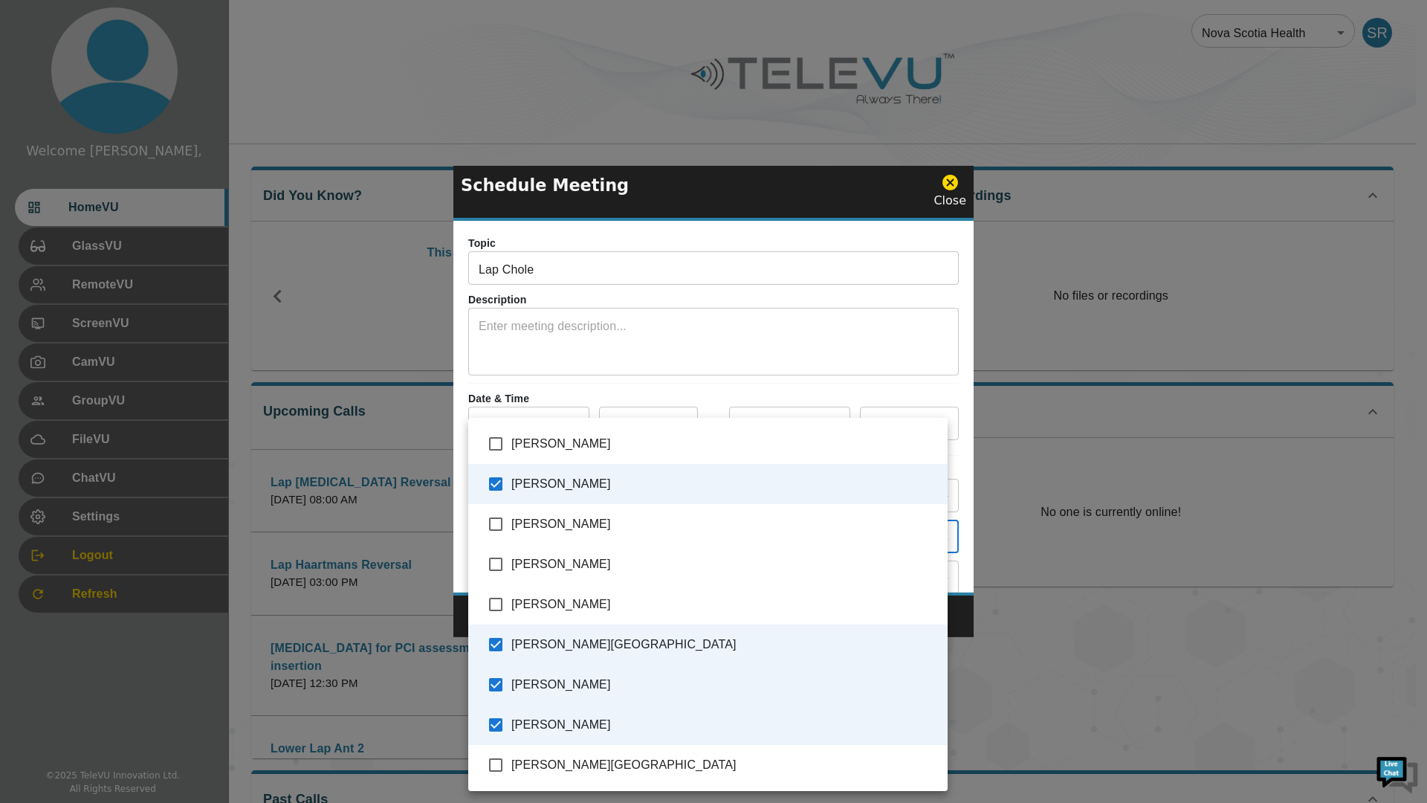
click at [464, 390] on div at bounding box center [713, 401] width 1427 height 803
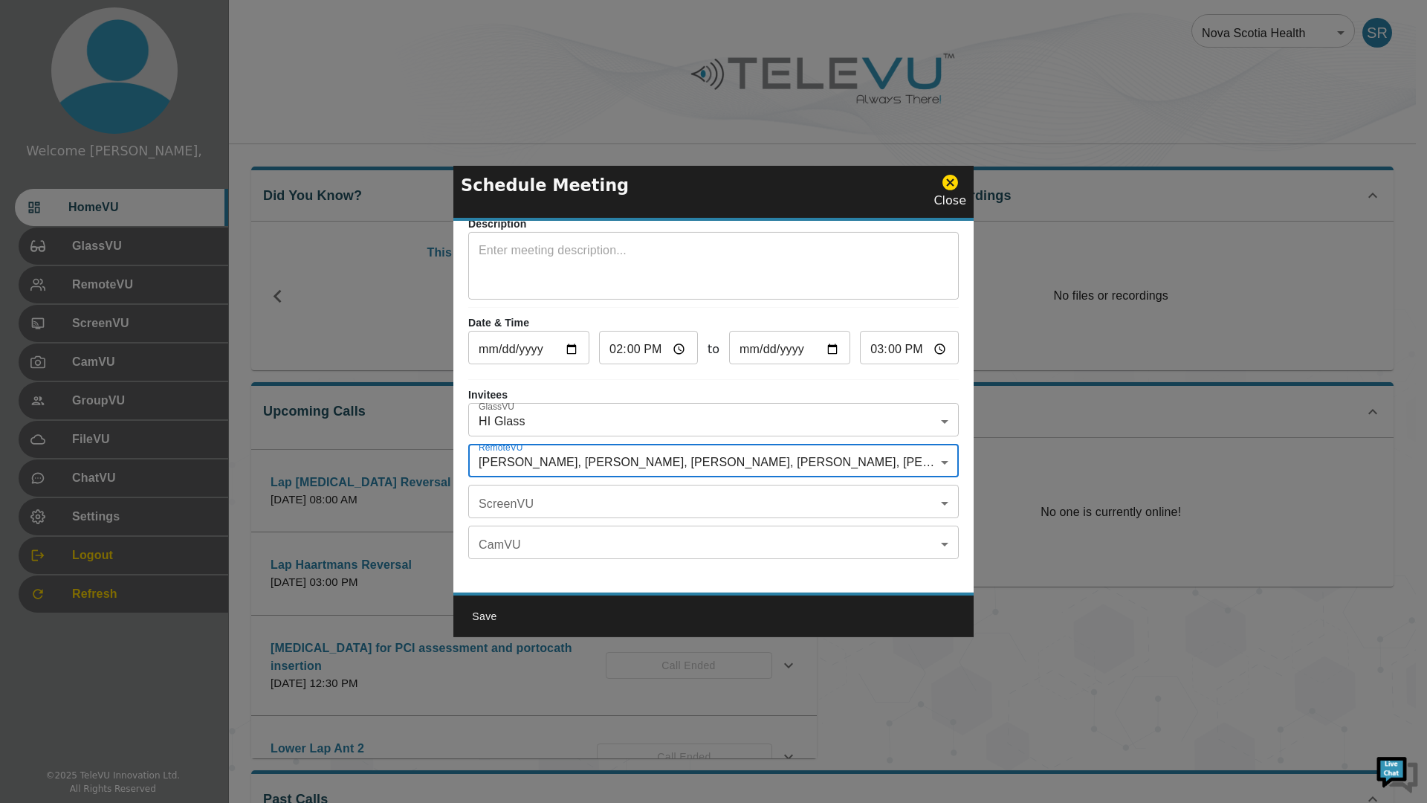
click at [565, 487] on body "Welcome [PERSON_NAME], HomeVU GlassVU RemoteVU ScreenVU CamVU GroupVU FileVU Ch…" at bounding box center [713, 482] width 1427 height 965
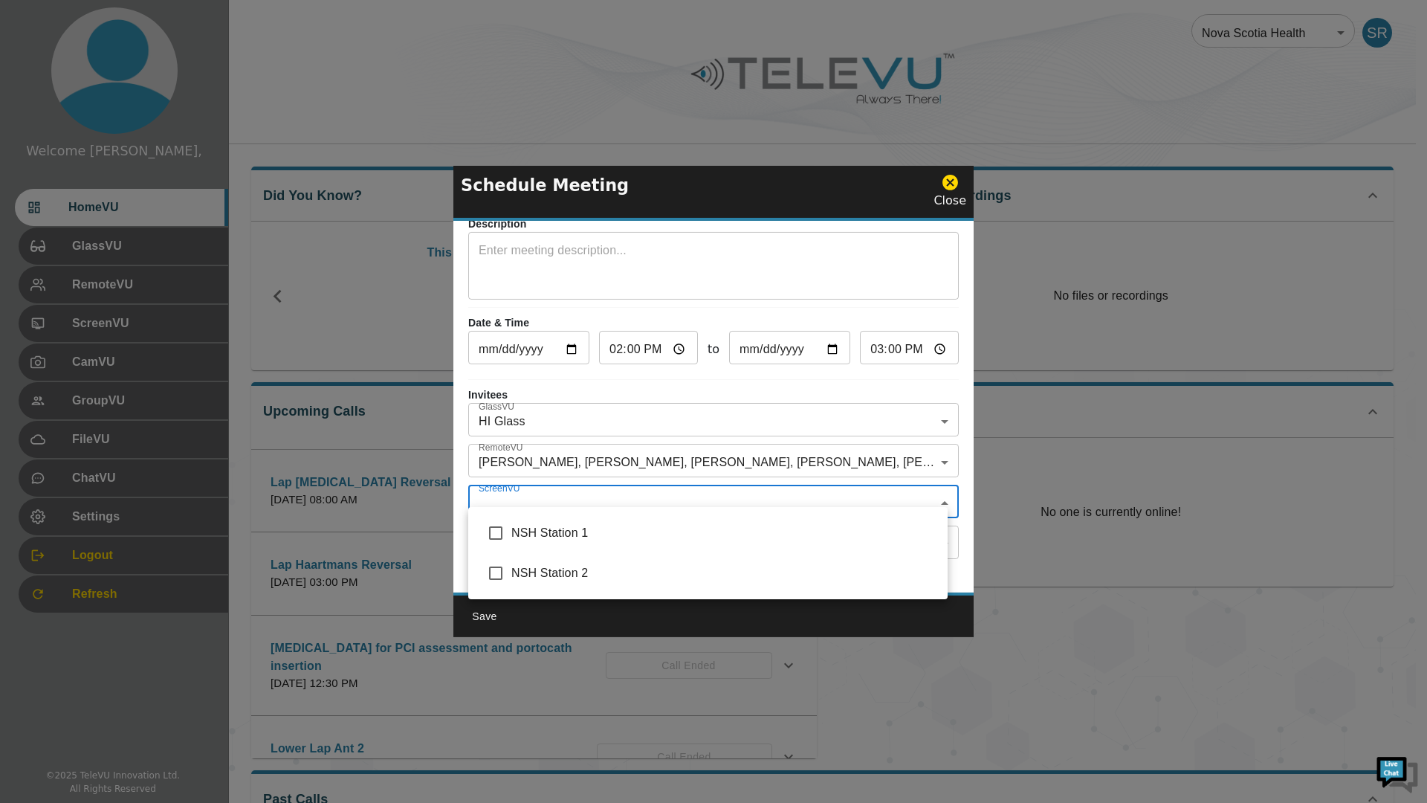
click at [498, 529] on input "checkbox" at bounding box center [495, 532] width 31 height 31
checkbox input "true"
type input "NSH Station 1"
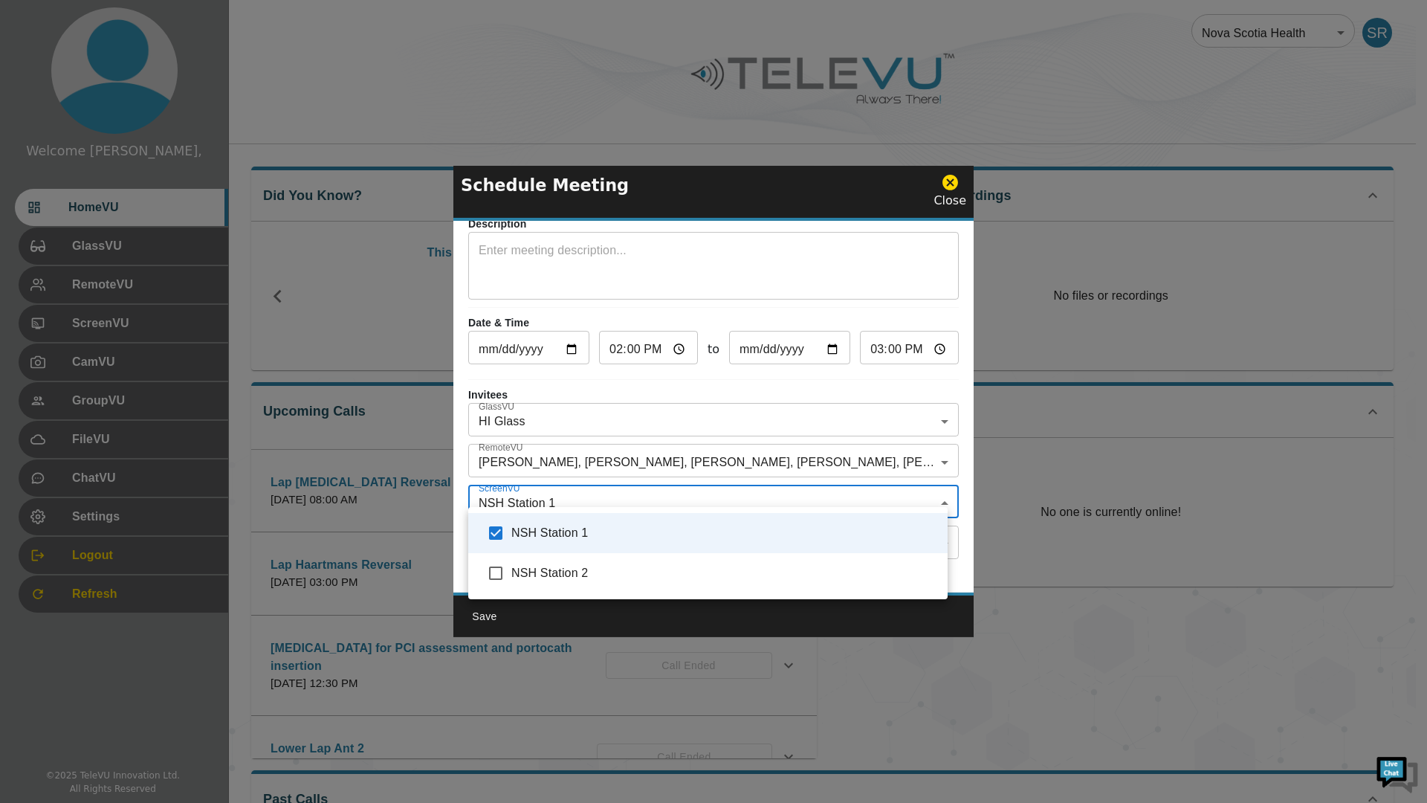
click at [462, 493] on div at bounding box center [713, 401] width 1427 height 803
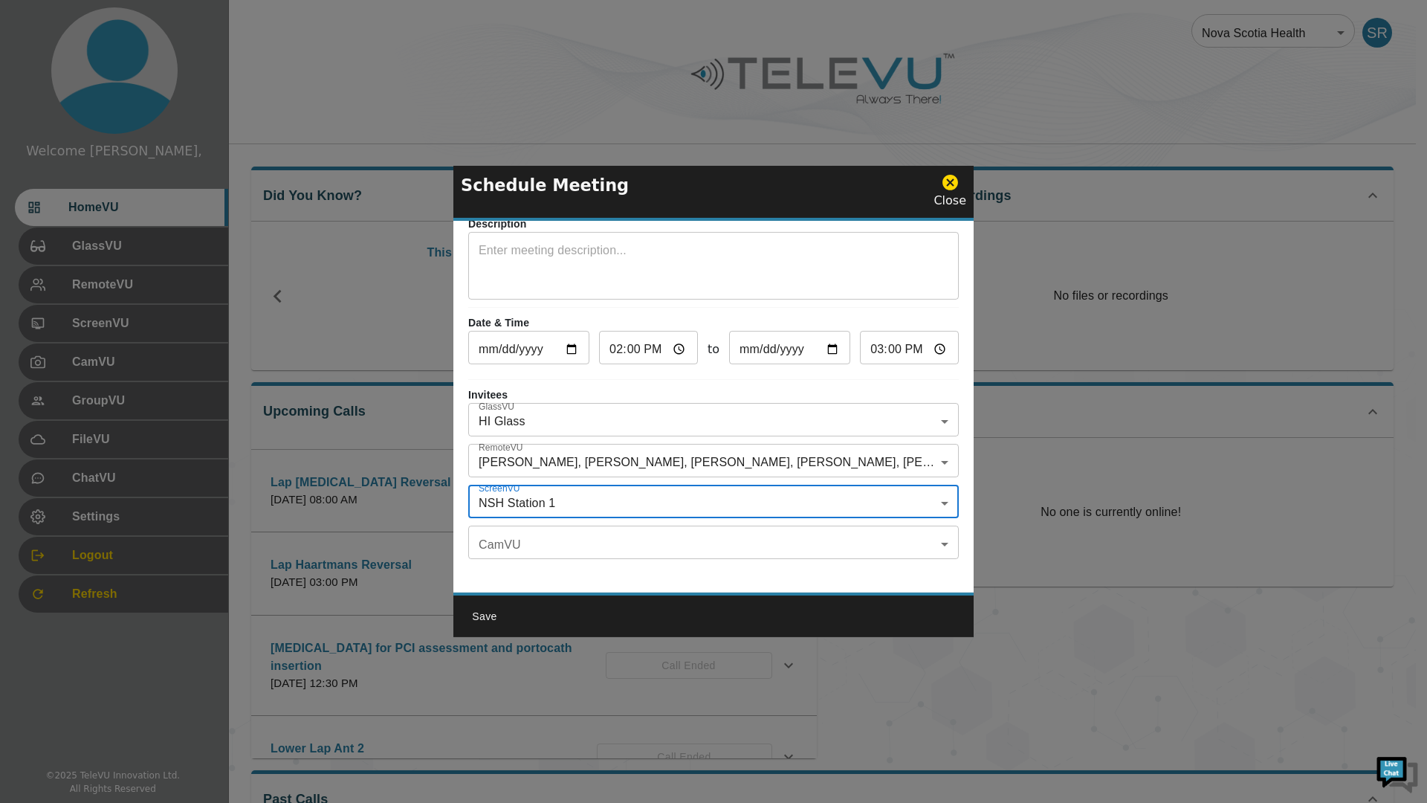
click at [490, 615] on button "Save" at bounding box center [485, 616] width 48 height 27
